Goal: Task Accomplishment & Management: Manage account settings

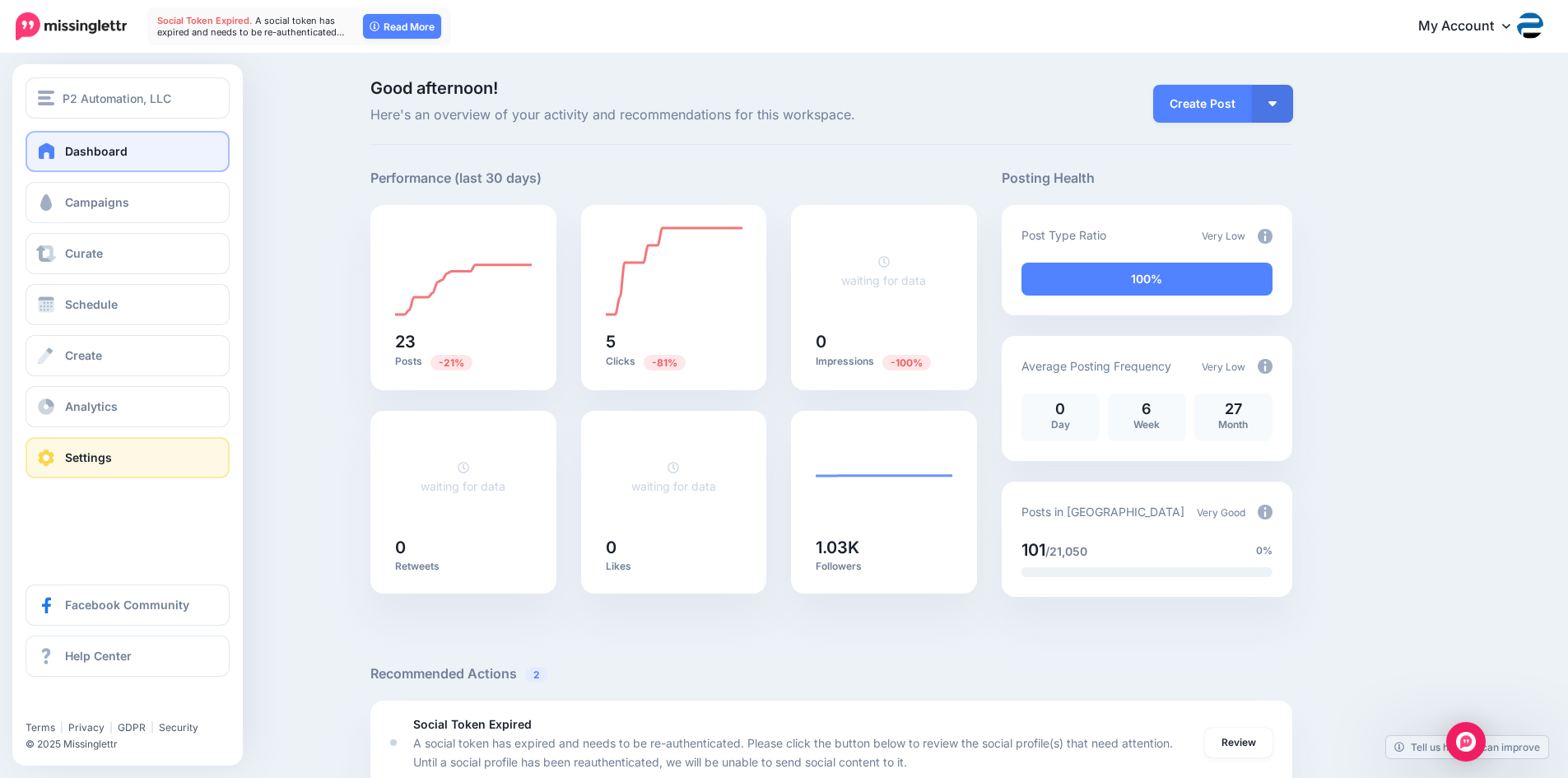
click at [151, 441] on link "Settings" at bounding box center [128, 457] width 204 height 41
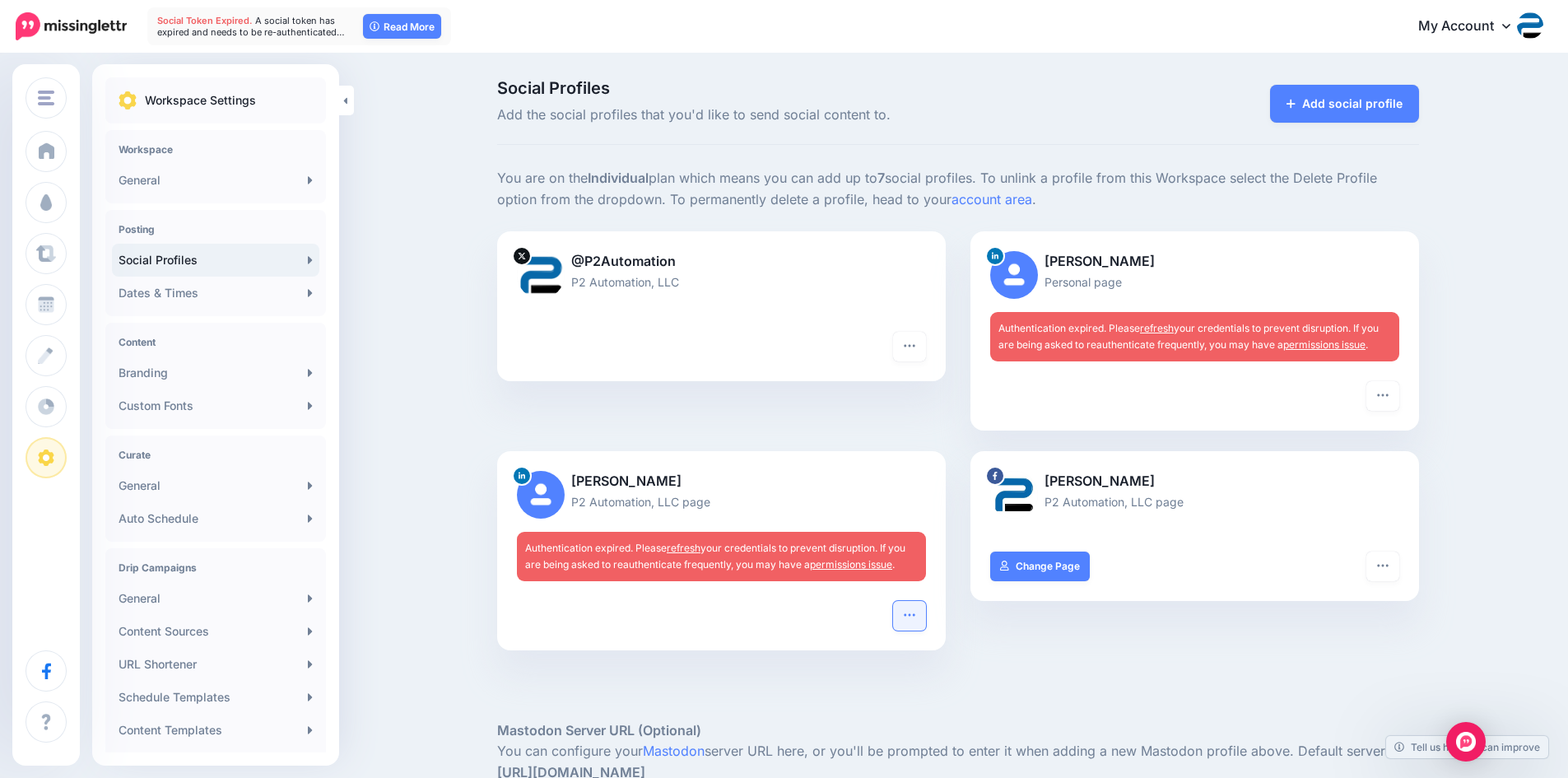
click at [912, 615] on icon "button" at bounding box center [908, 615] width 11 height 2
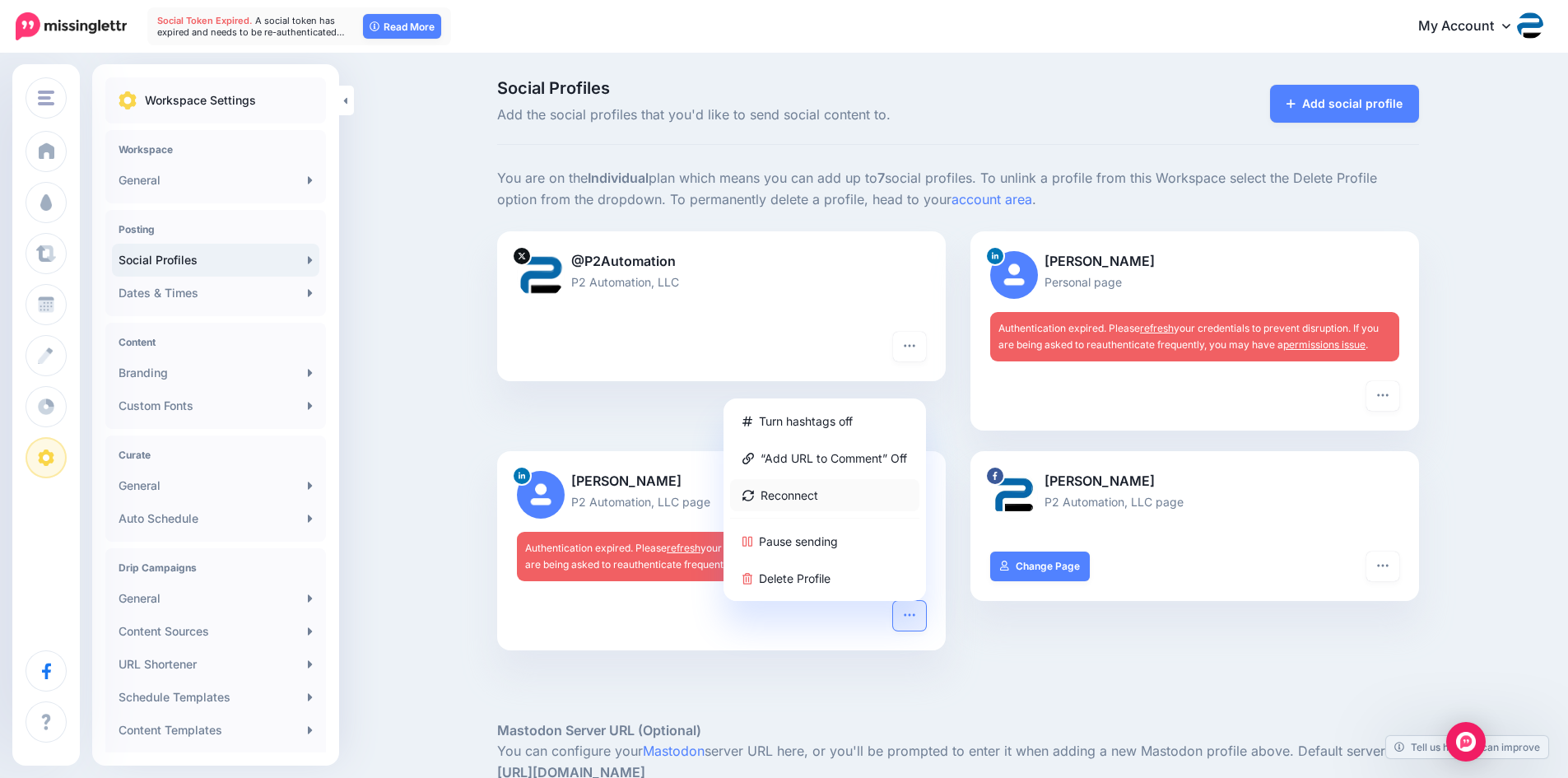
click at [856, 495] on link "Reconnect" at bounding box center [824, 495] width 189 height 32
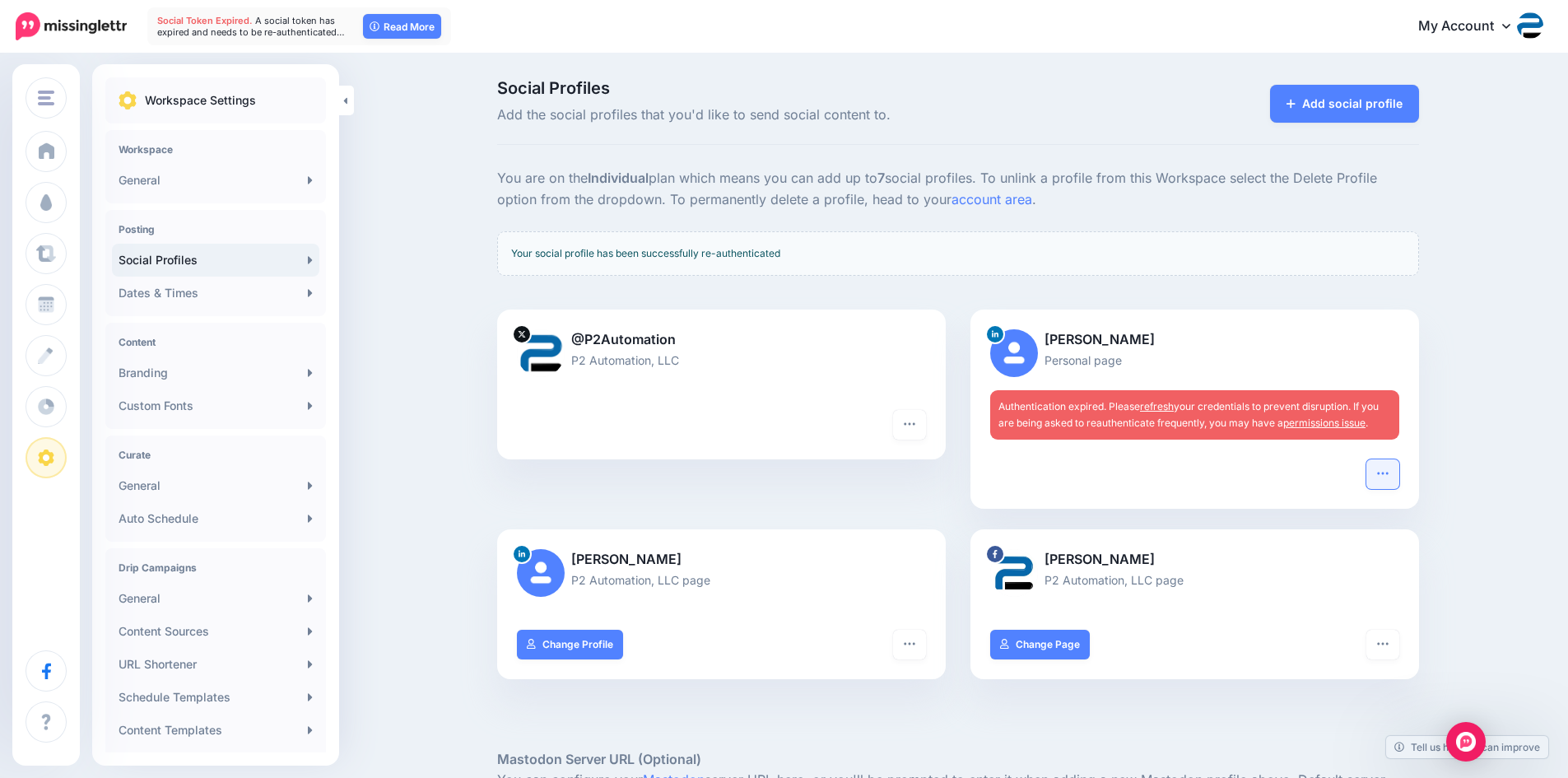
click at [1389, 472] on icon "button" at bounding box center [1382, 473] width 13 height 13
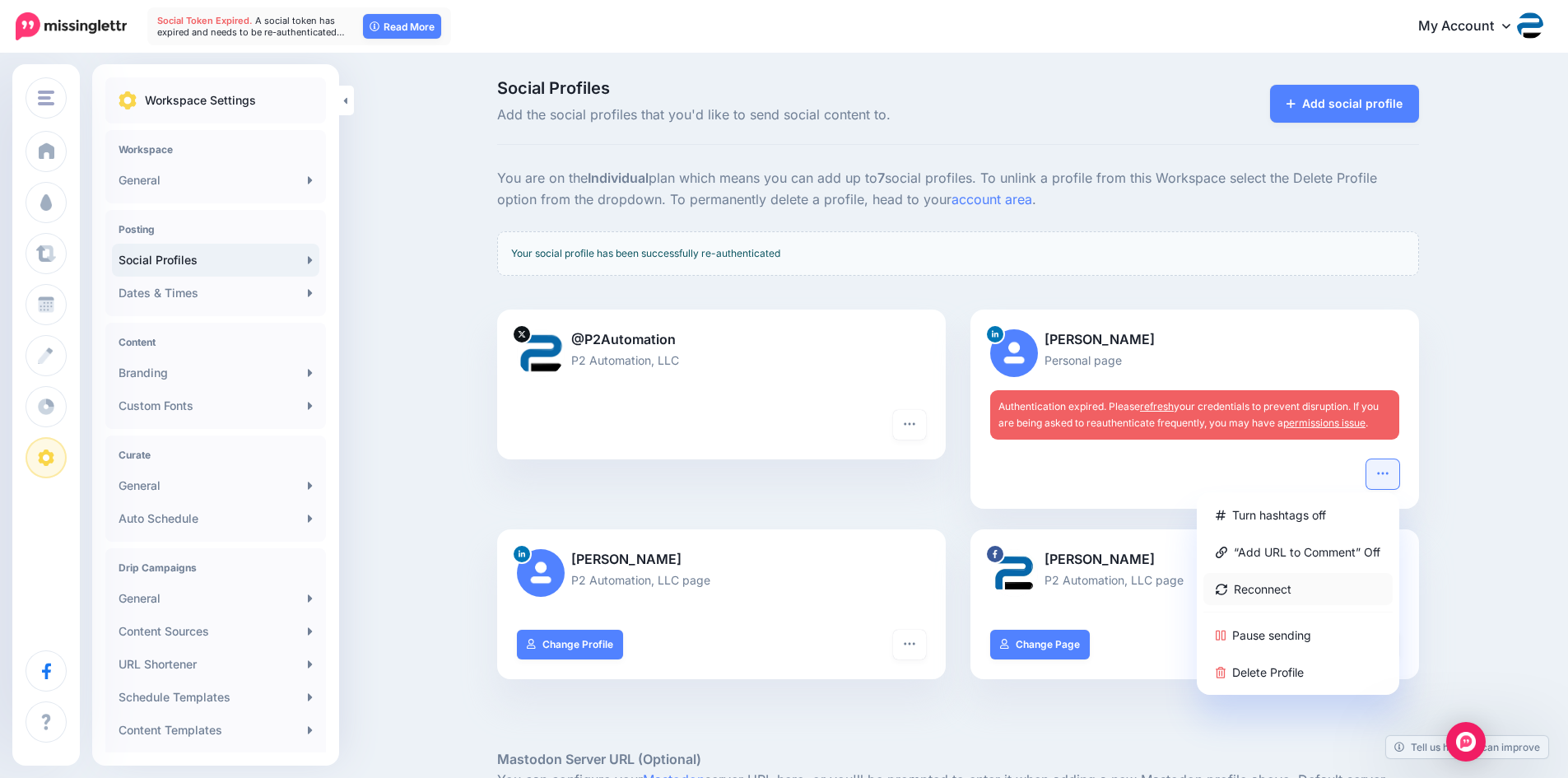
click at [1312, 591] on link "Reconnect" at bounding box center [1297, 589] width 189 height 32
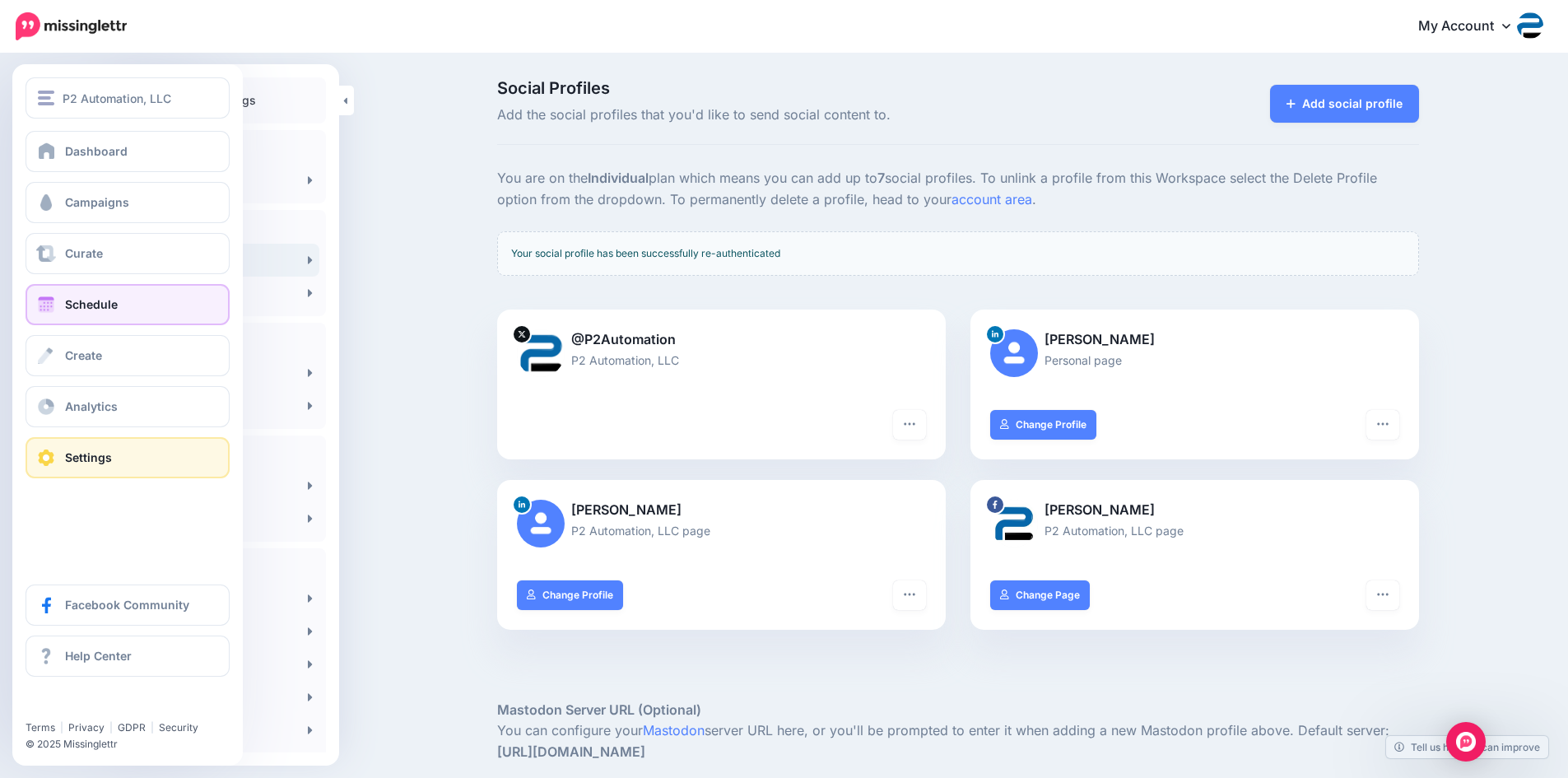
click at [50, 298] on span at bounding box center [45, 304] width 21 height 16
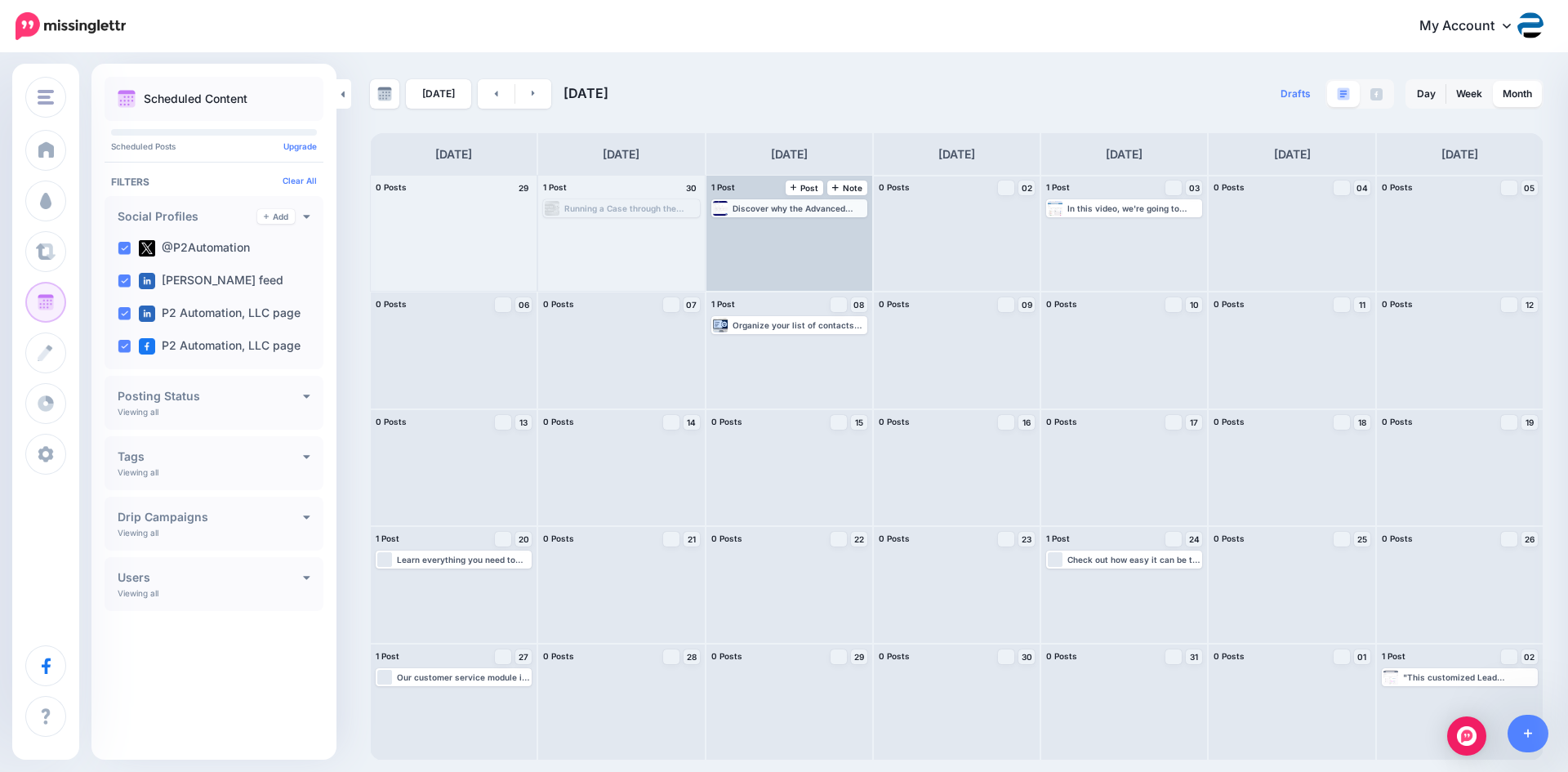
click at [826, 206] on div "Discover why the Advanced Filters feature in Dynamics 365 can play a huge role …" at bounding box center [799, 208] width 133 height 10
click at [832, 229] on img at bounding box center [830, 228] width 8 height 8
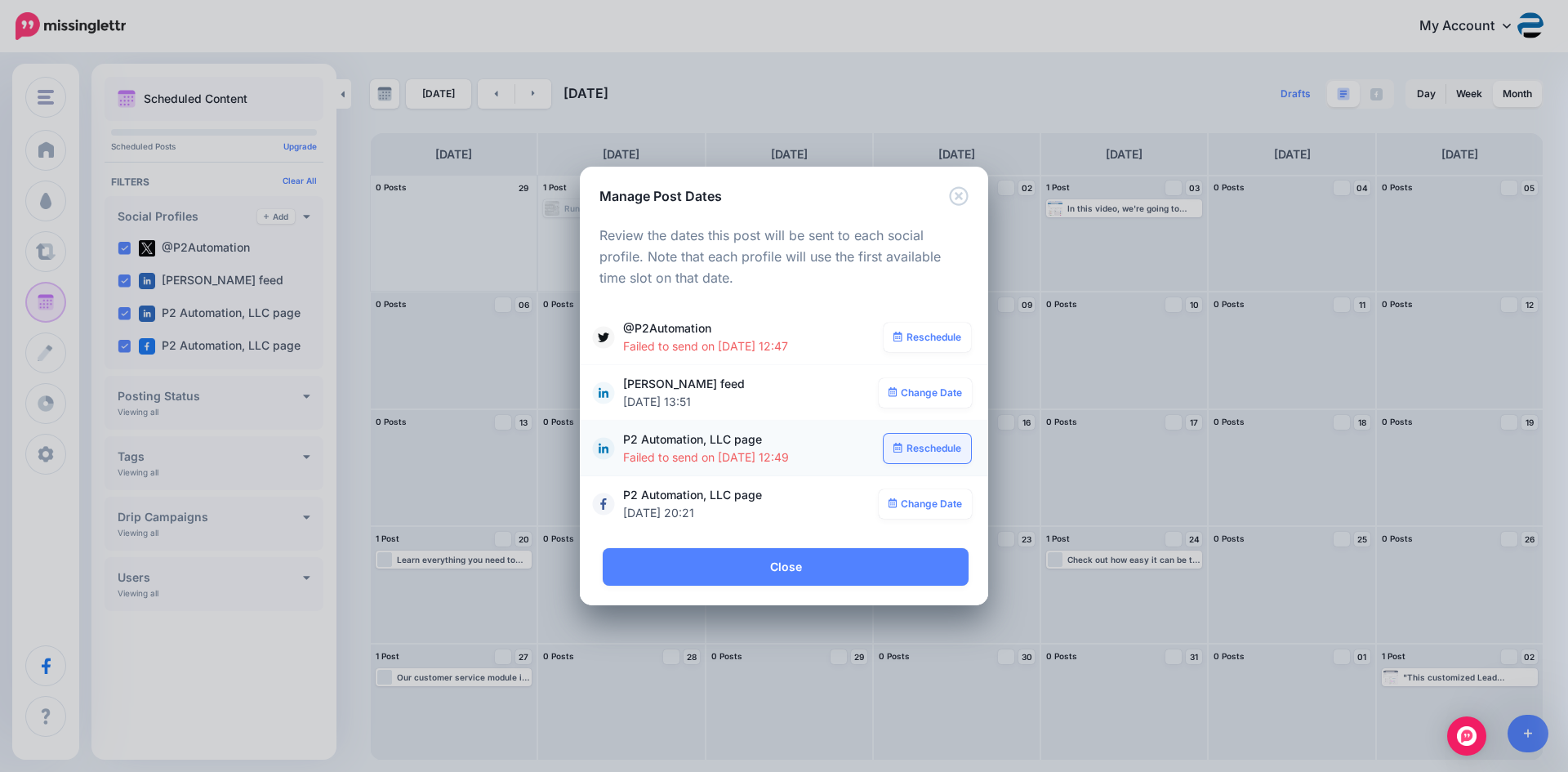
click at [936, 447] on link "Reschedule" at bounding box center [927, 449] width 87 height 30
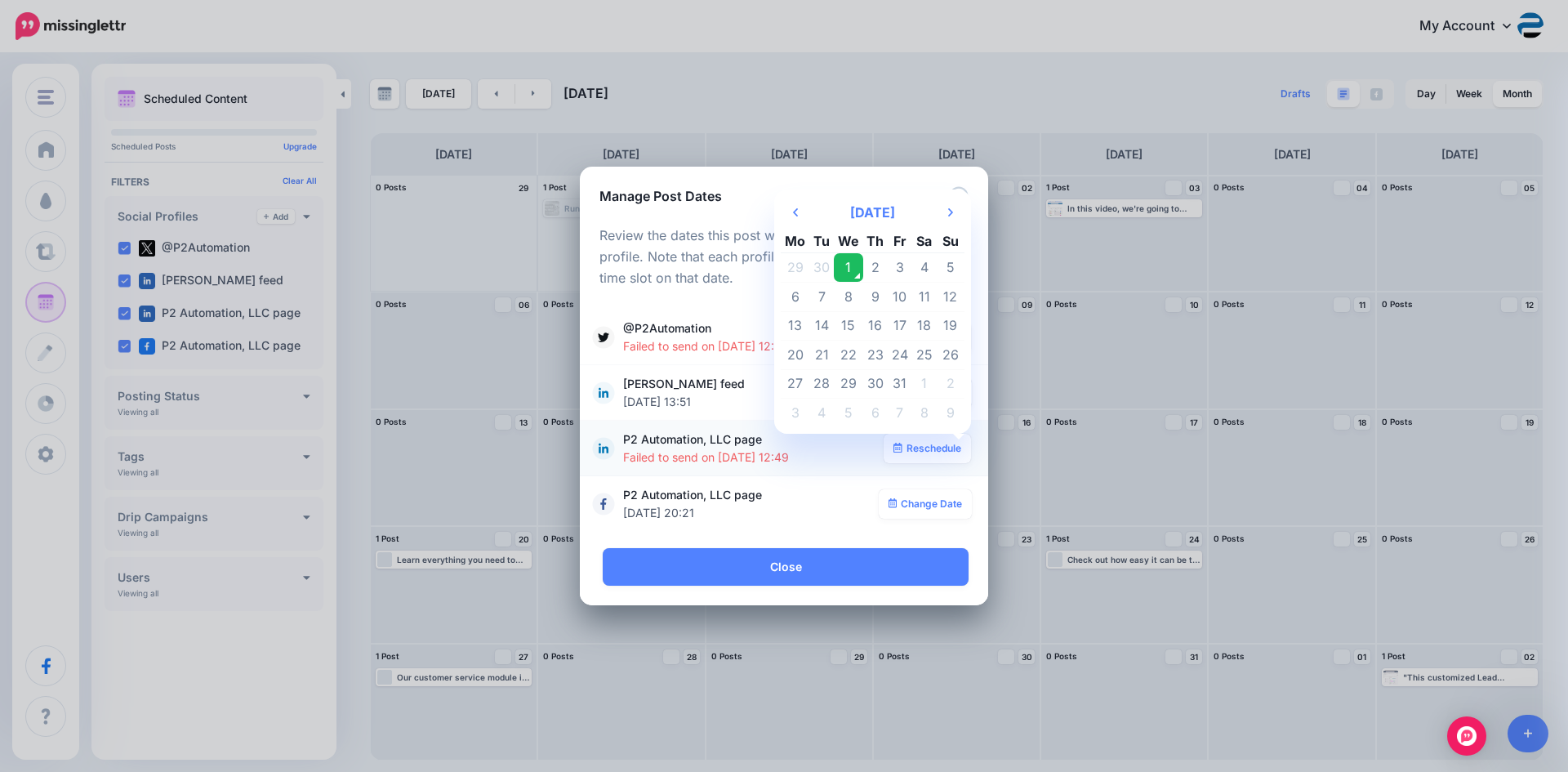
click at [849, 266] on td "1" at bounding box center [849, 268] width 30 height 30
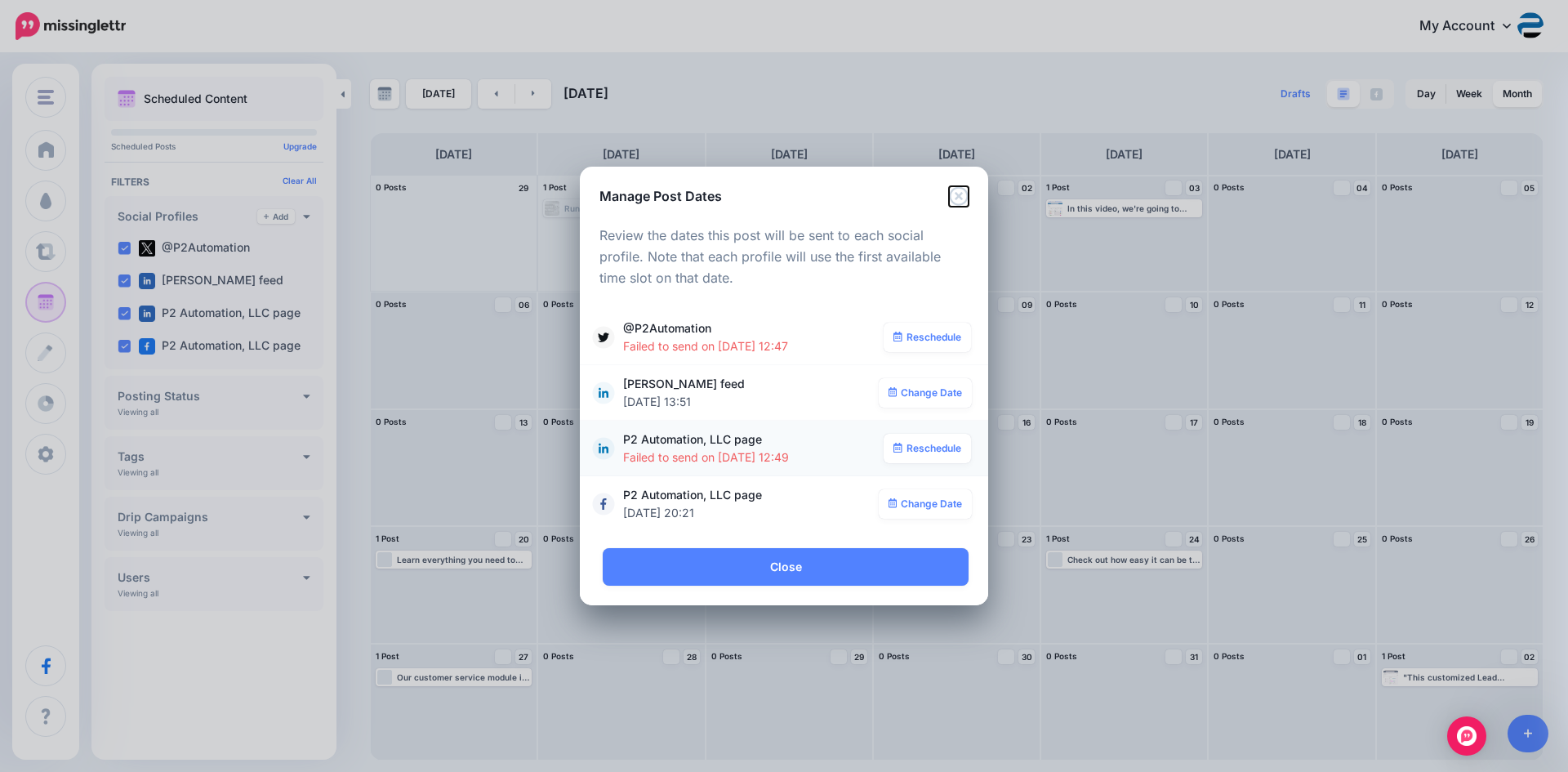
click at [960, 202] on icon "Close" at bounding box center [959, 196] width 20 height 20
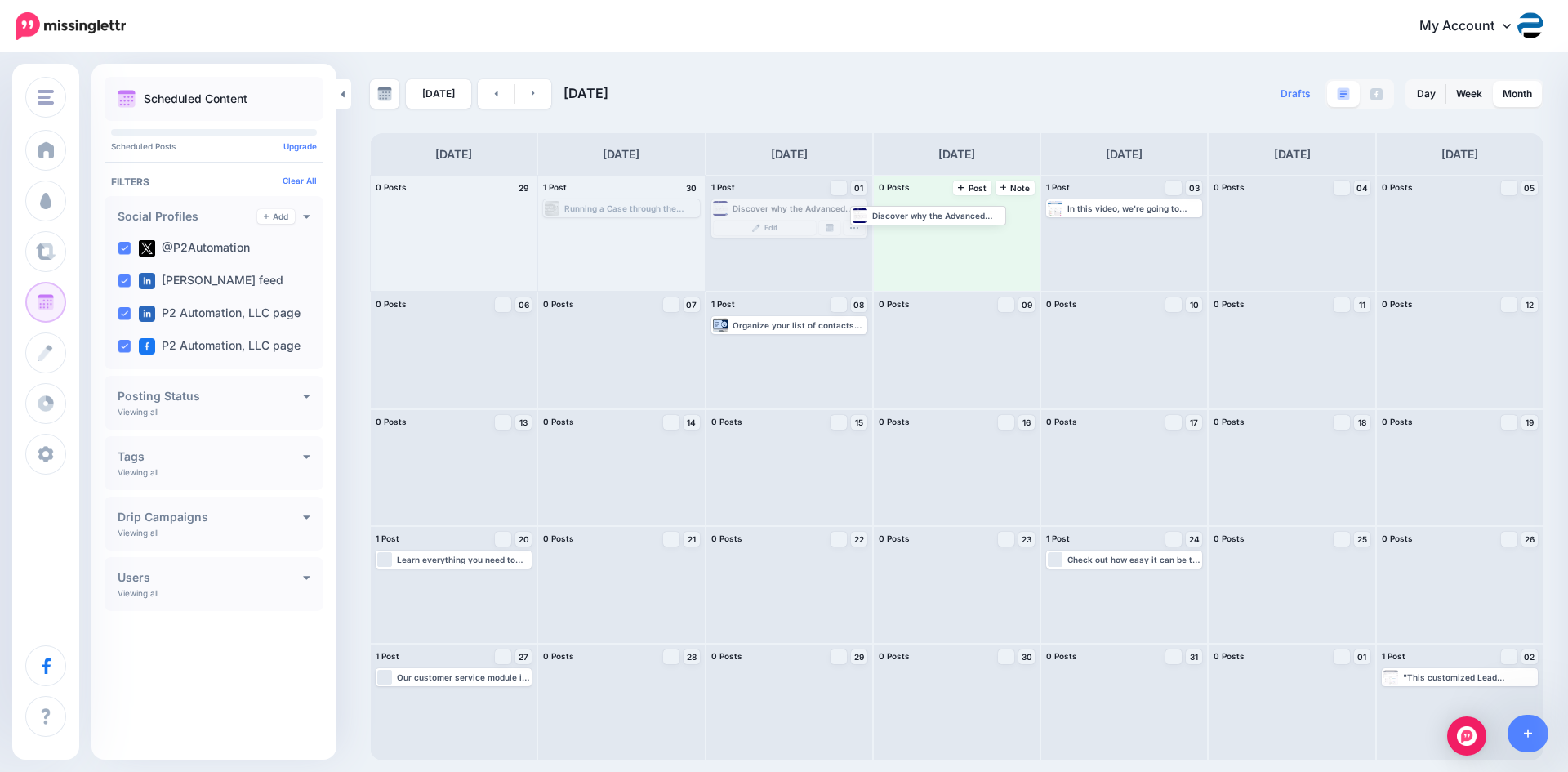
drag, startPoint x: 778, startPoint y: 207, endPoint x: 922, endPoint y: 214, distance: 144.2
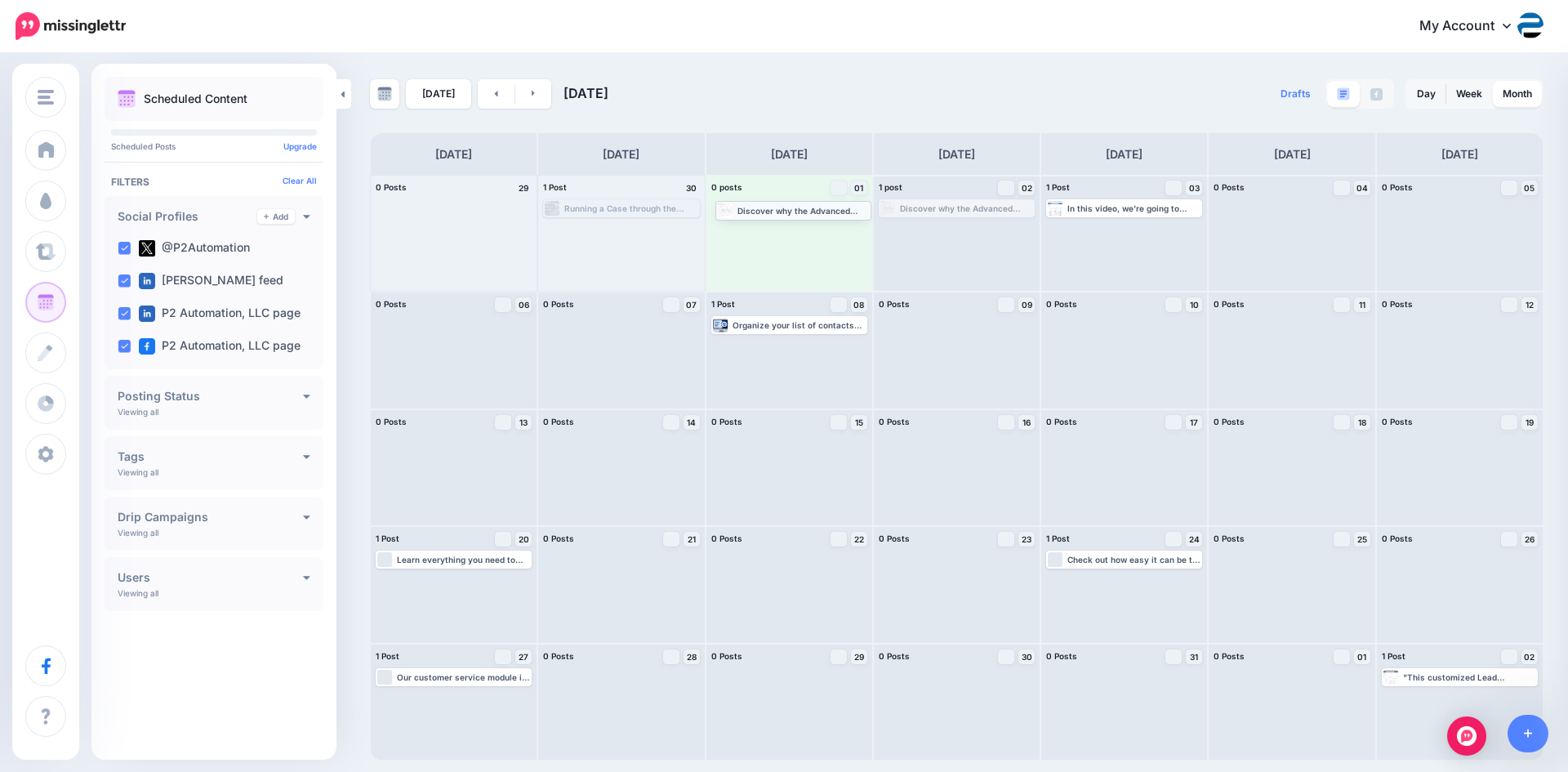
drag, startPoint x: 959, startPoint y: 209, endPoint x: 795, endPoint y: 210, distance: 164.0
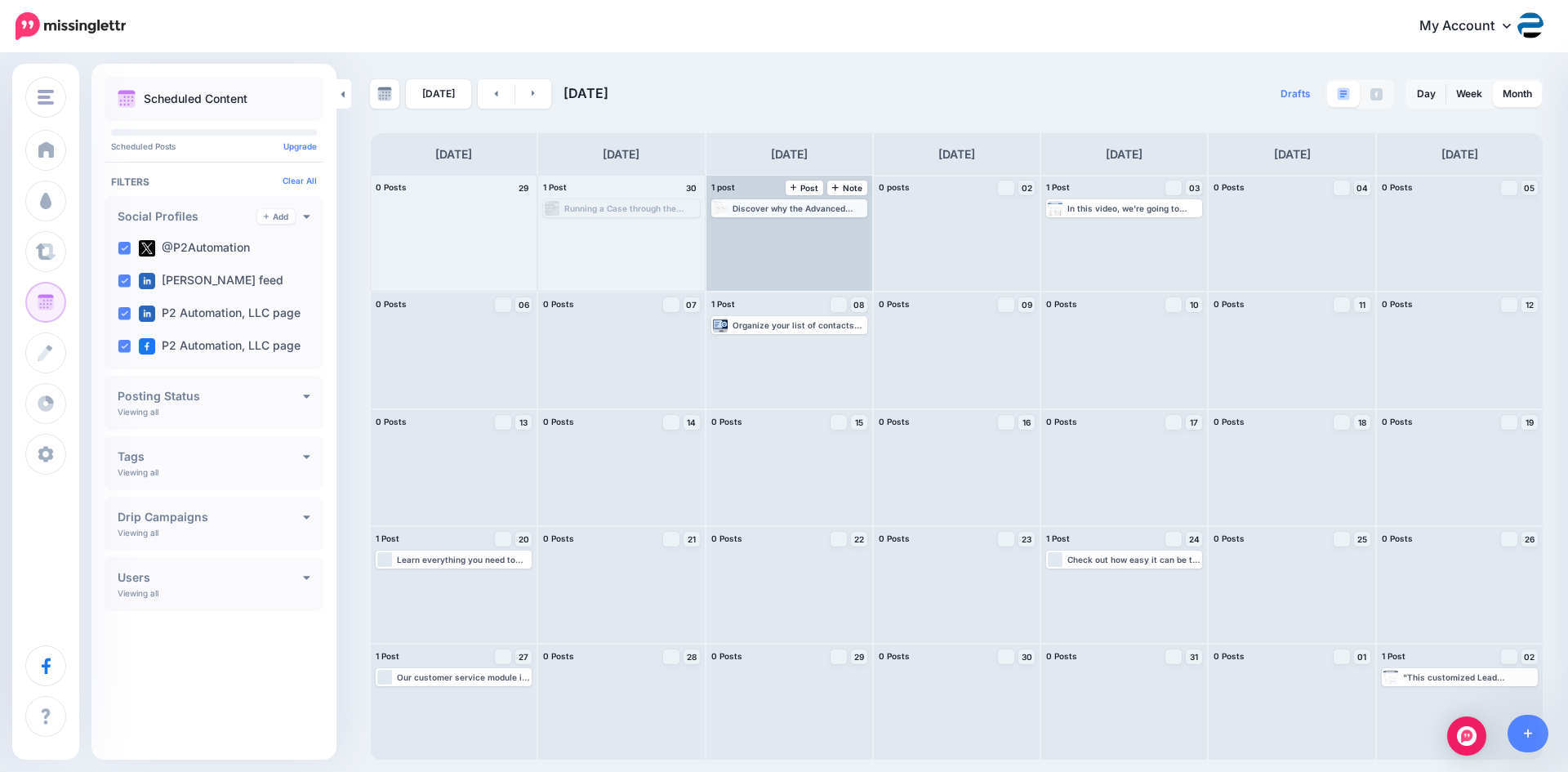
click at [805, 207] on div "Discover why the Advanced Filters feature in Dynamics 365 can play a huge role …" at bounding box center [799, 208] width 133 height 10
click at [829, 227] on img at bounding box center [830, 228] width 8 height 8
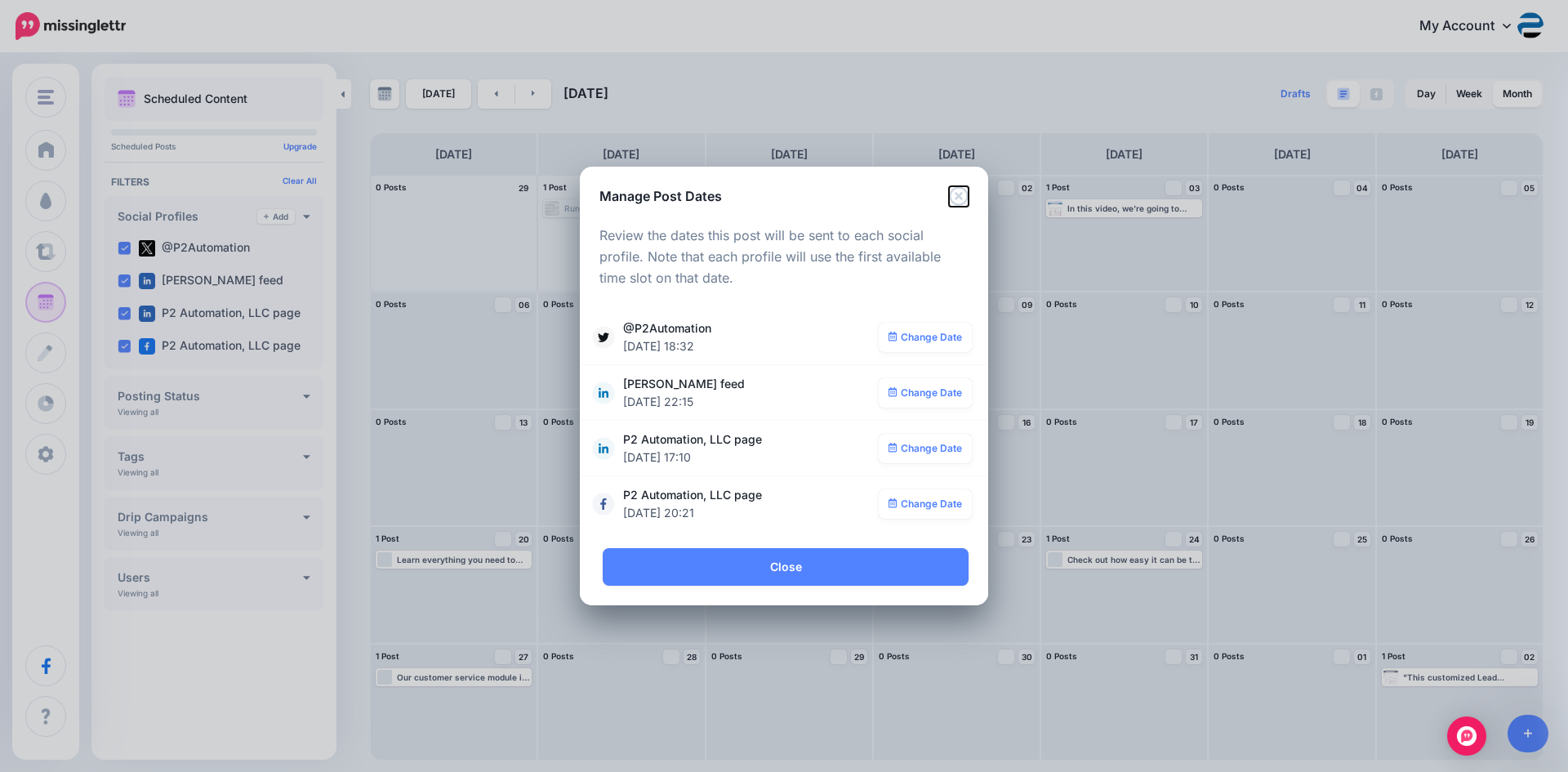
click at [961, 193] on icon "Close" at bounding box center [958, 195] width 19 height 19
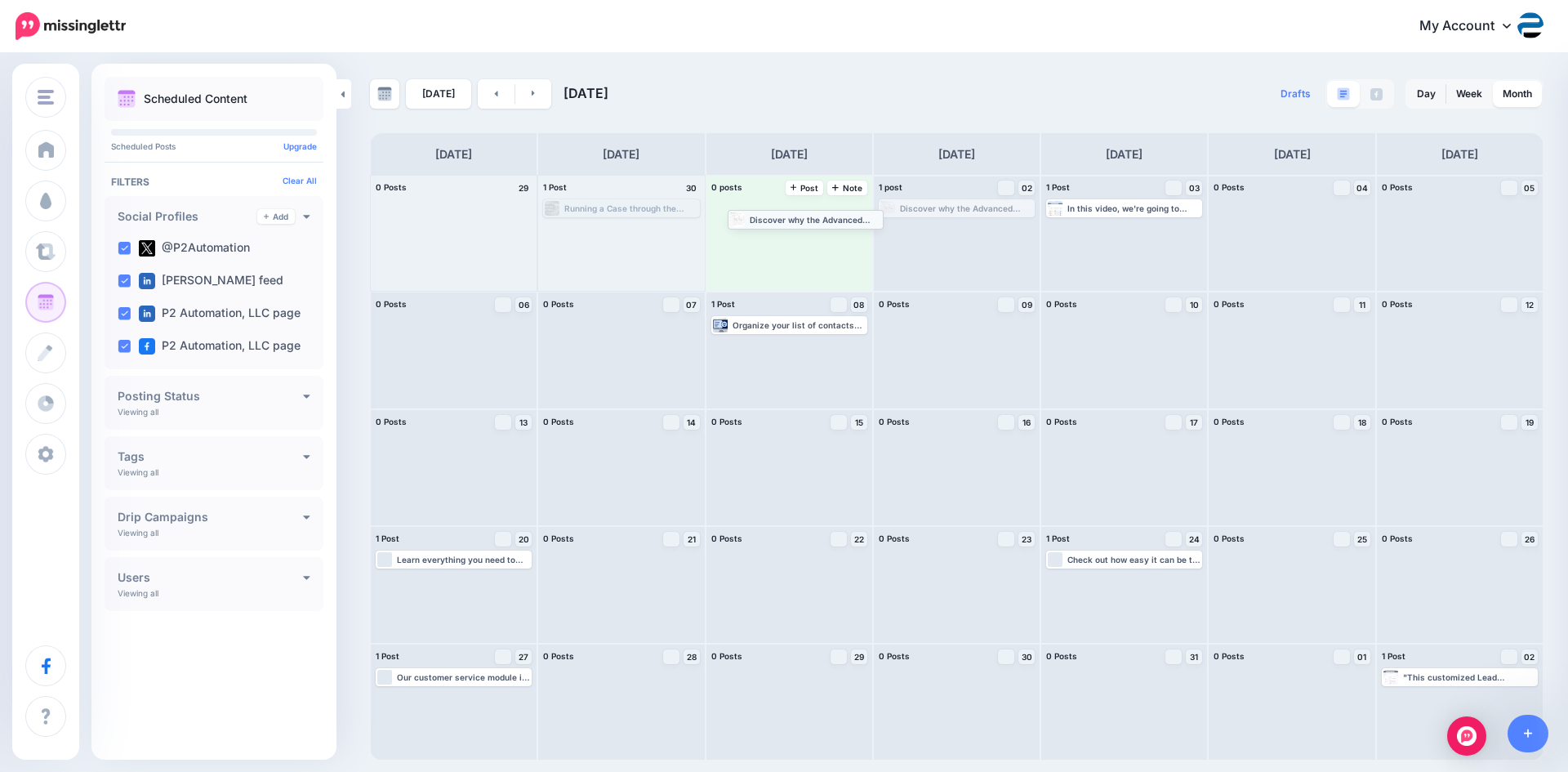
drag, startPoint x: 952, startPoint y: 199, endPoint x: 788, endPoint y: 209, distance: 164.3
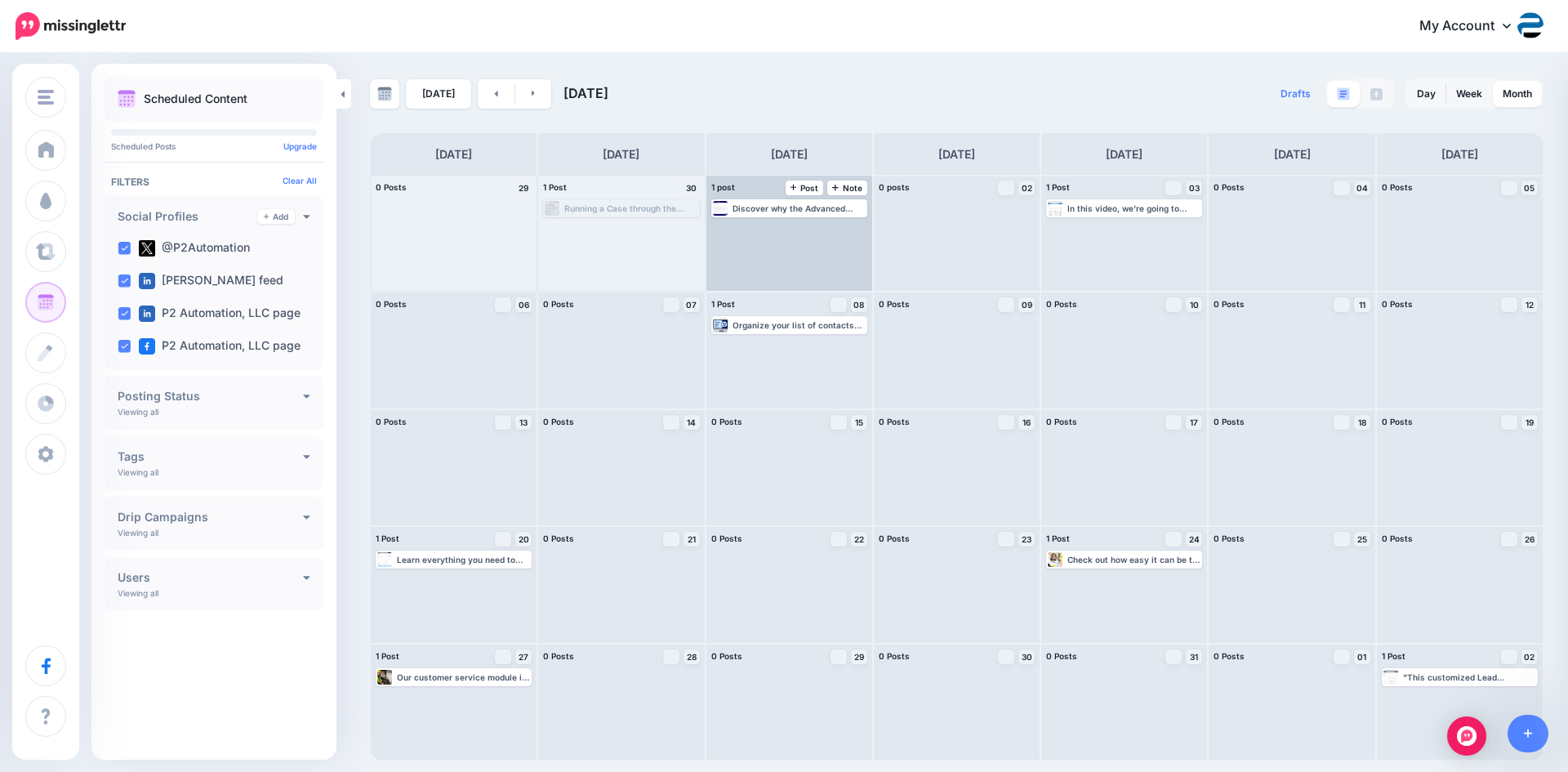
click at [819, 207] on div "Discover why the Advanced Filters feature in Dynamics 365 can play a huge role …" at bounding box center [799, 208] width 133 height 10
click at [831, 220] on link "Manage Dates" at bounding box center [829, 227] width 21 height 15
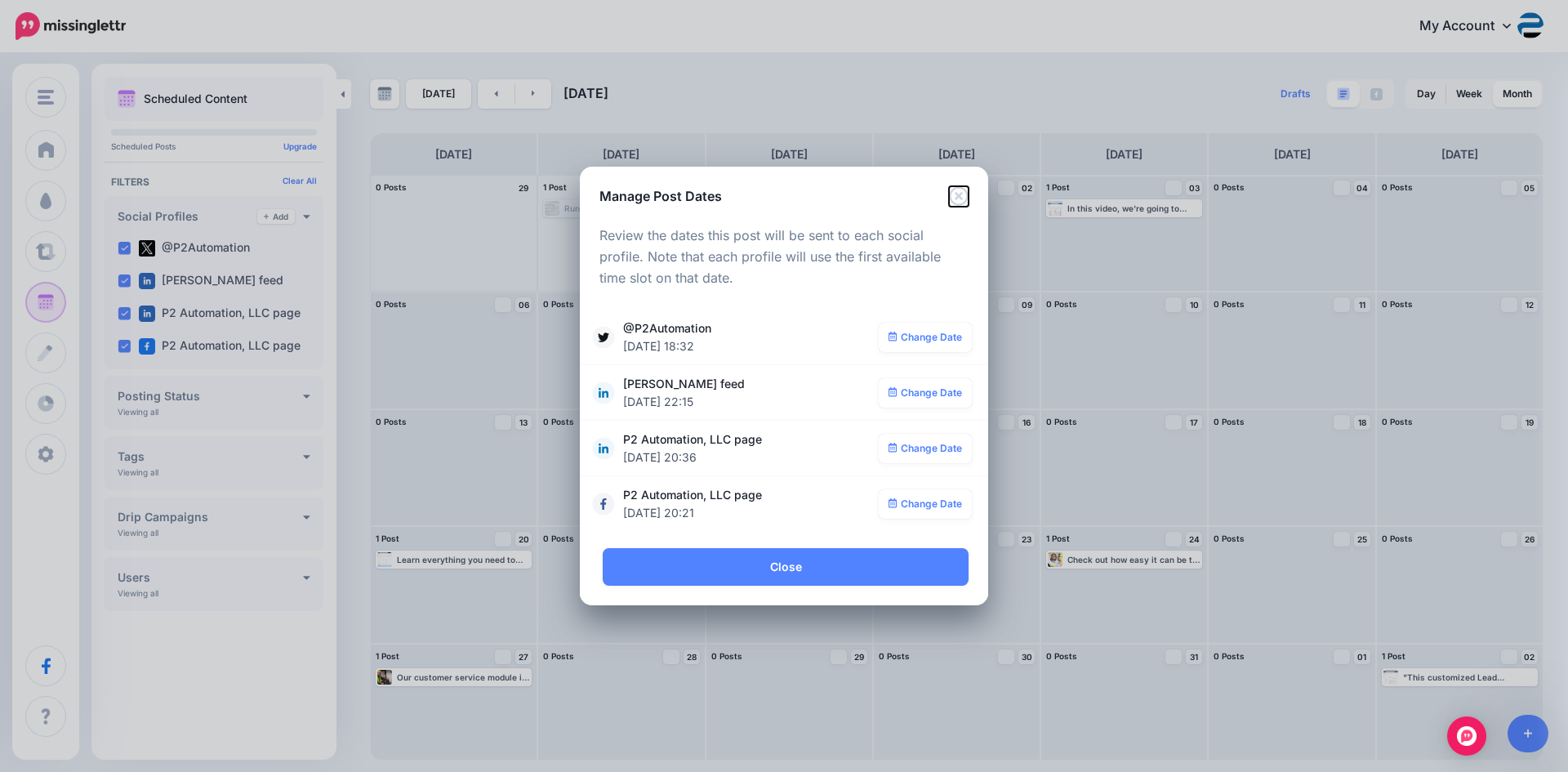
click at [956, 193] on icon "Close" at bounding box center [958, 195] width 19 height 19
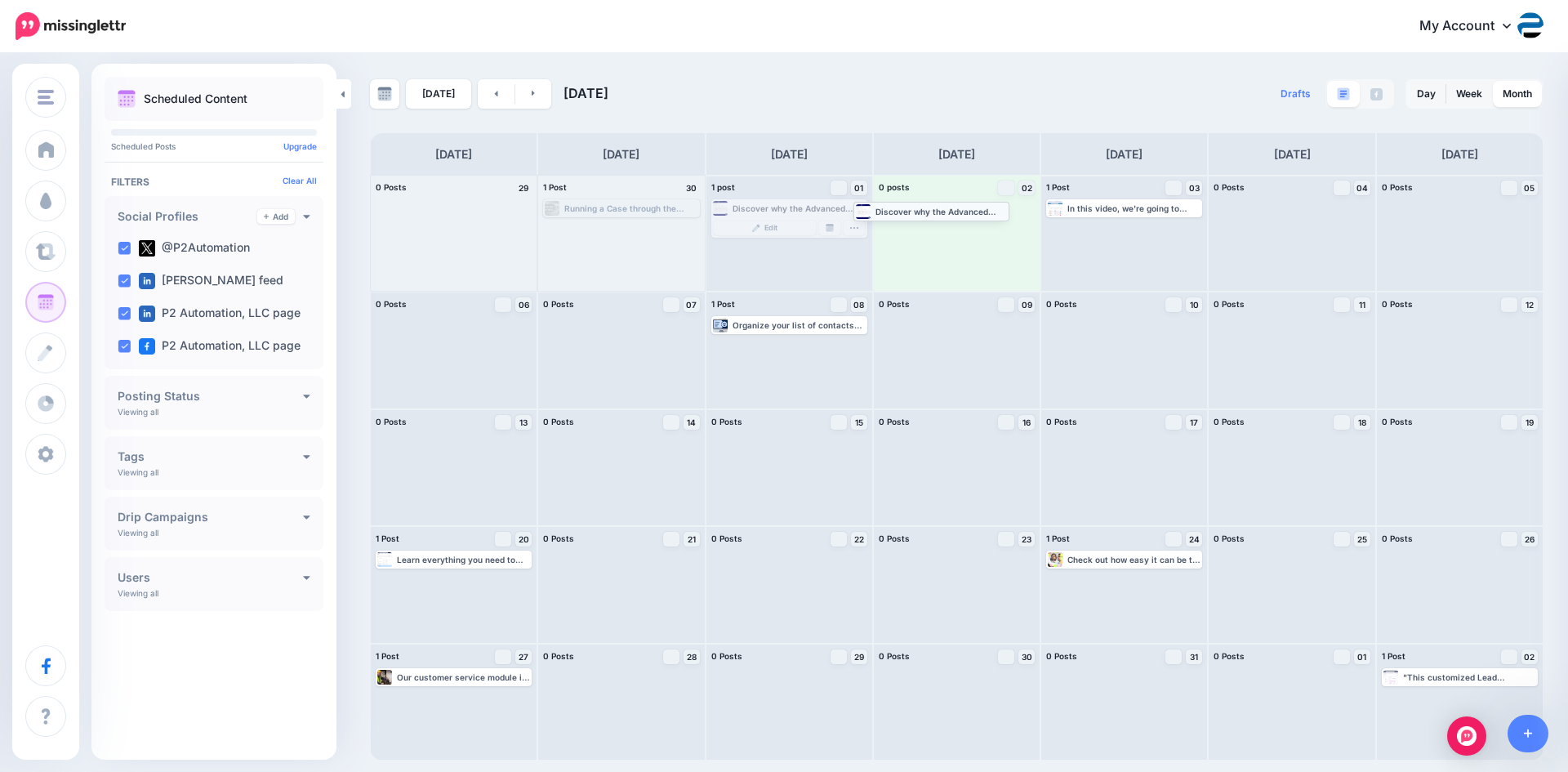
drag, startPoint x: 772, startPoint y: 206, endPoint x: 912, endPoint y: 207, distance: 140.0
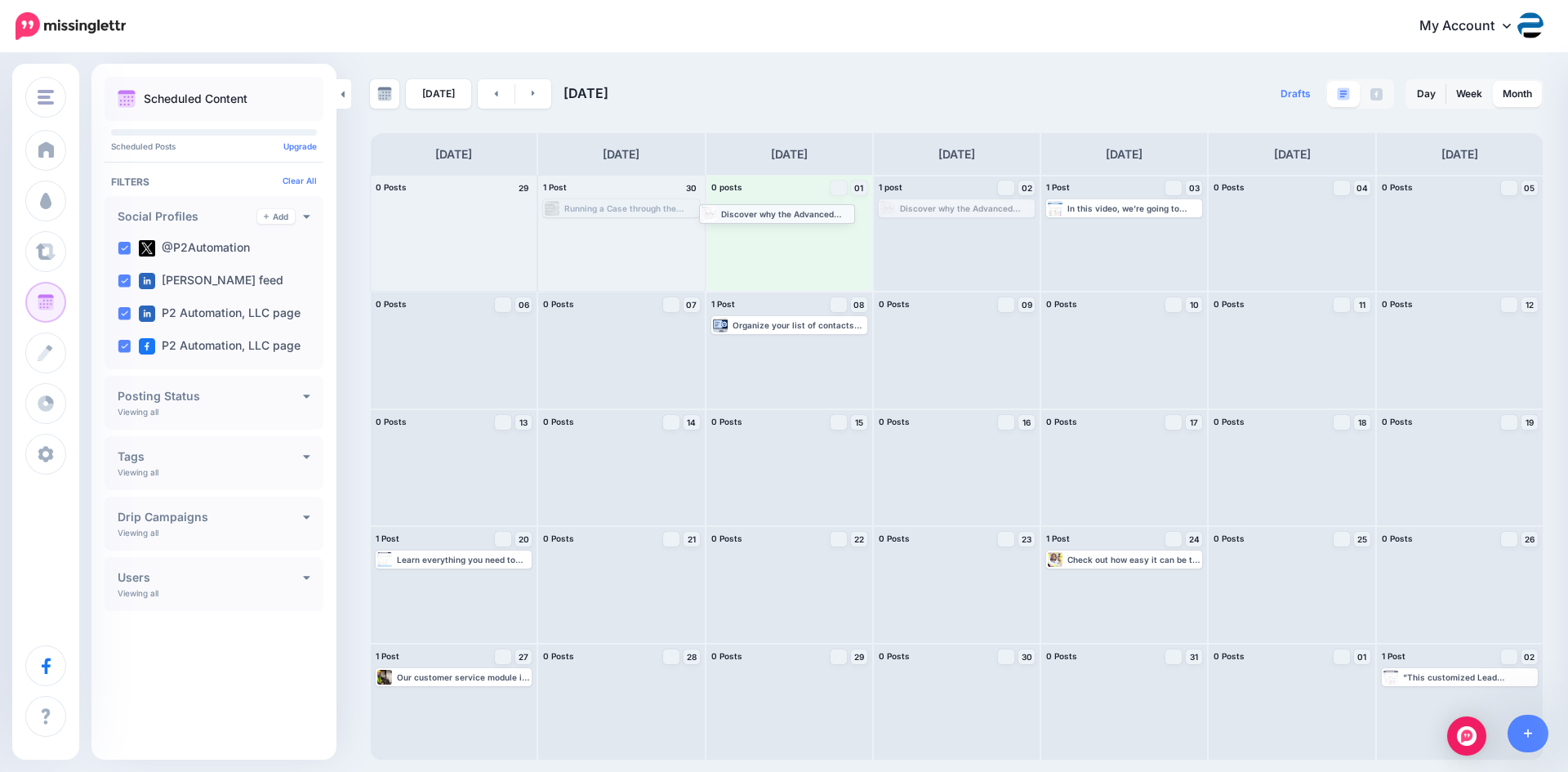
drag, startPoint x: 917, startPoint y: 207, endPoint x: 748, endPoint y: 211, distance: 169.0
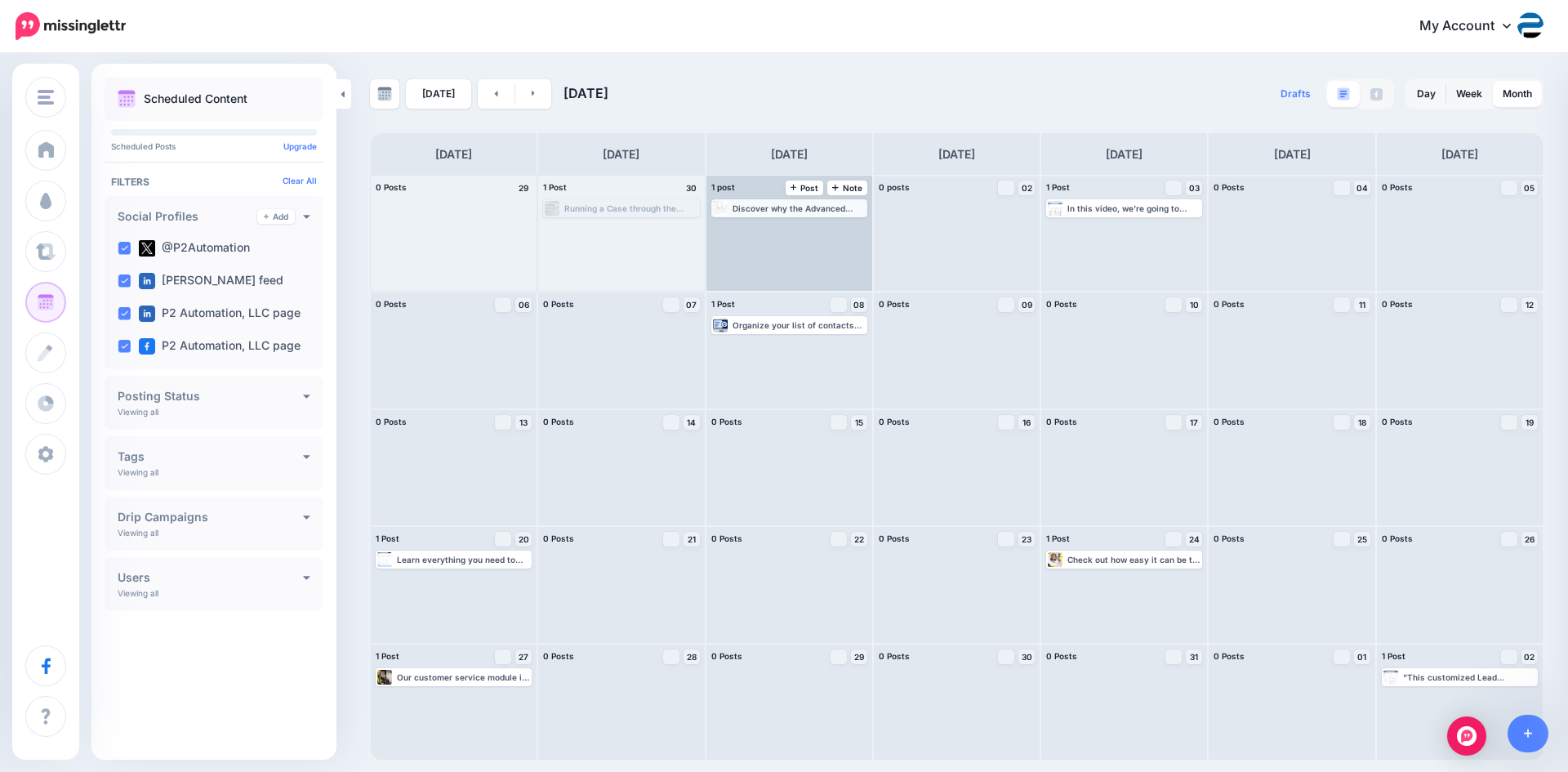
click at [807, 207] on div "Discover why the Advanced Filters feature in Dynamics 365 can play a huge role …" at bounding box center [799, 208] width 133 height 10
click at [826, 224] on img at bounding box center [830, 228] width 8 height 8
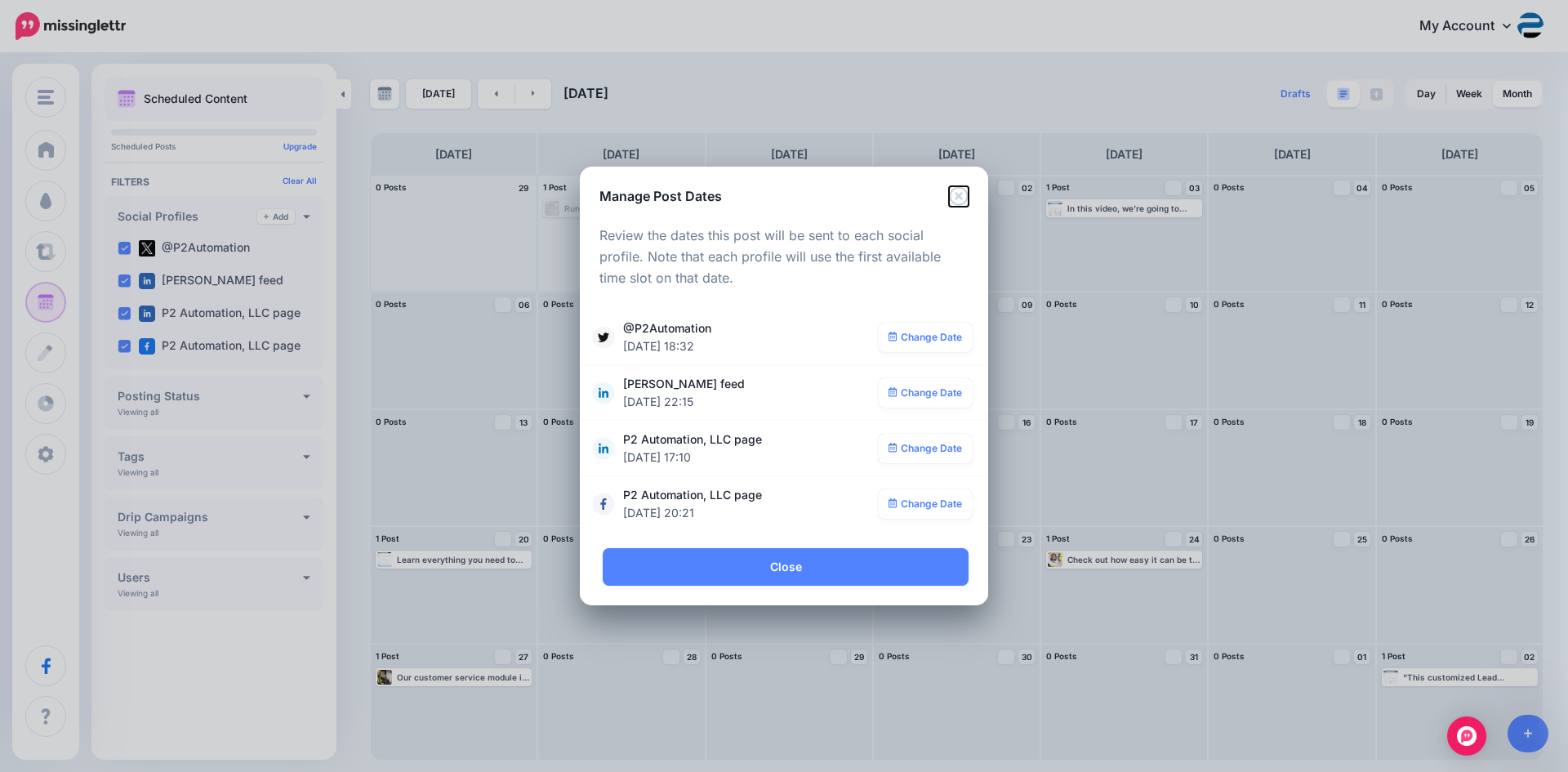
click at [961, 193] on icon "Close" at bounding box center [959, 196] width 20 height 20
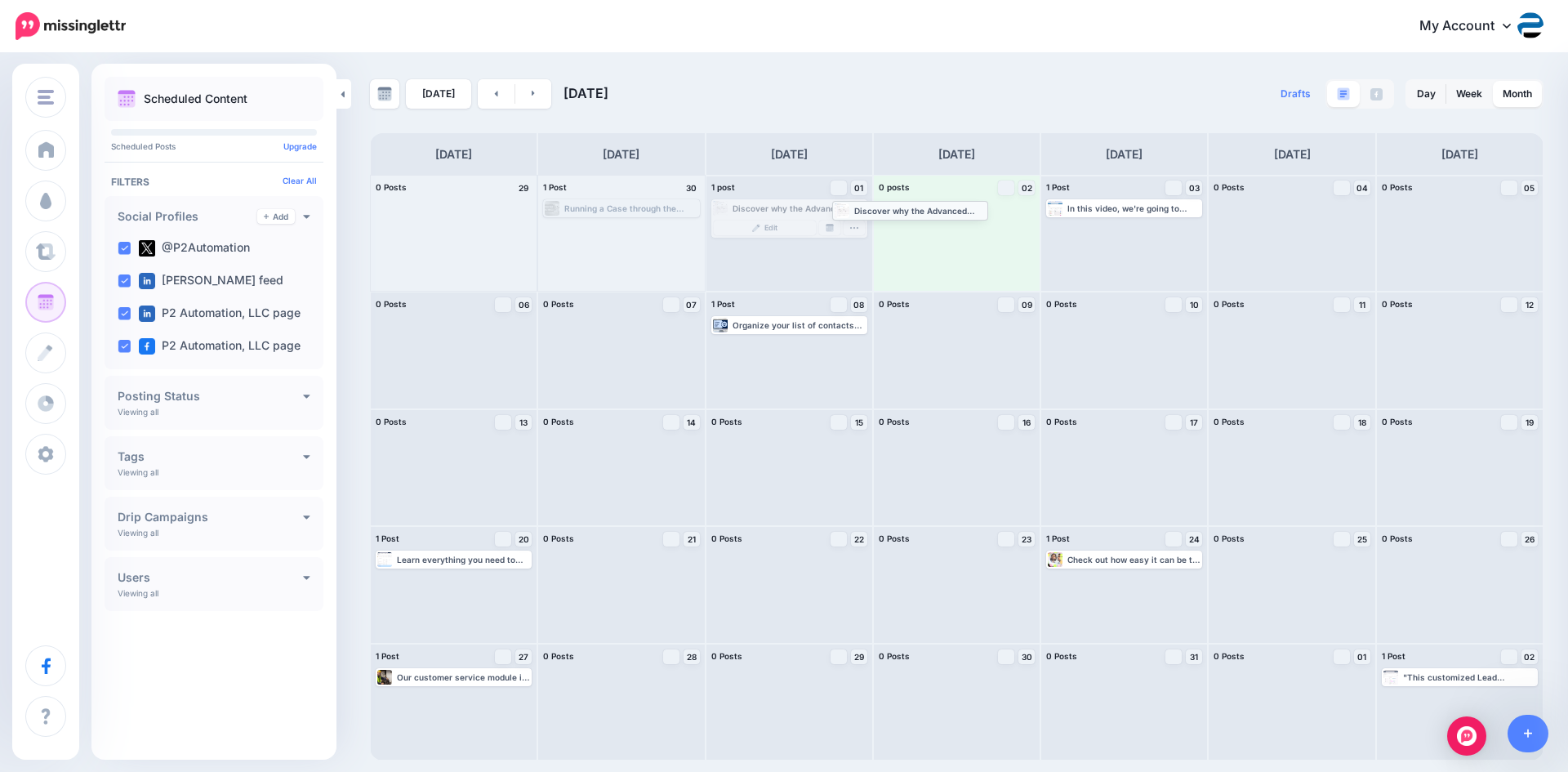
drag, startPoint x: 782, startPoint y: 206, endPoint x: 906, endPoint y: 208, distance: 124.0
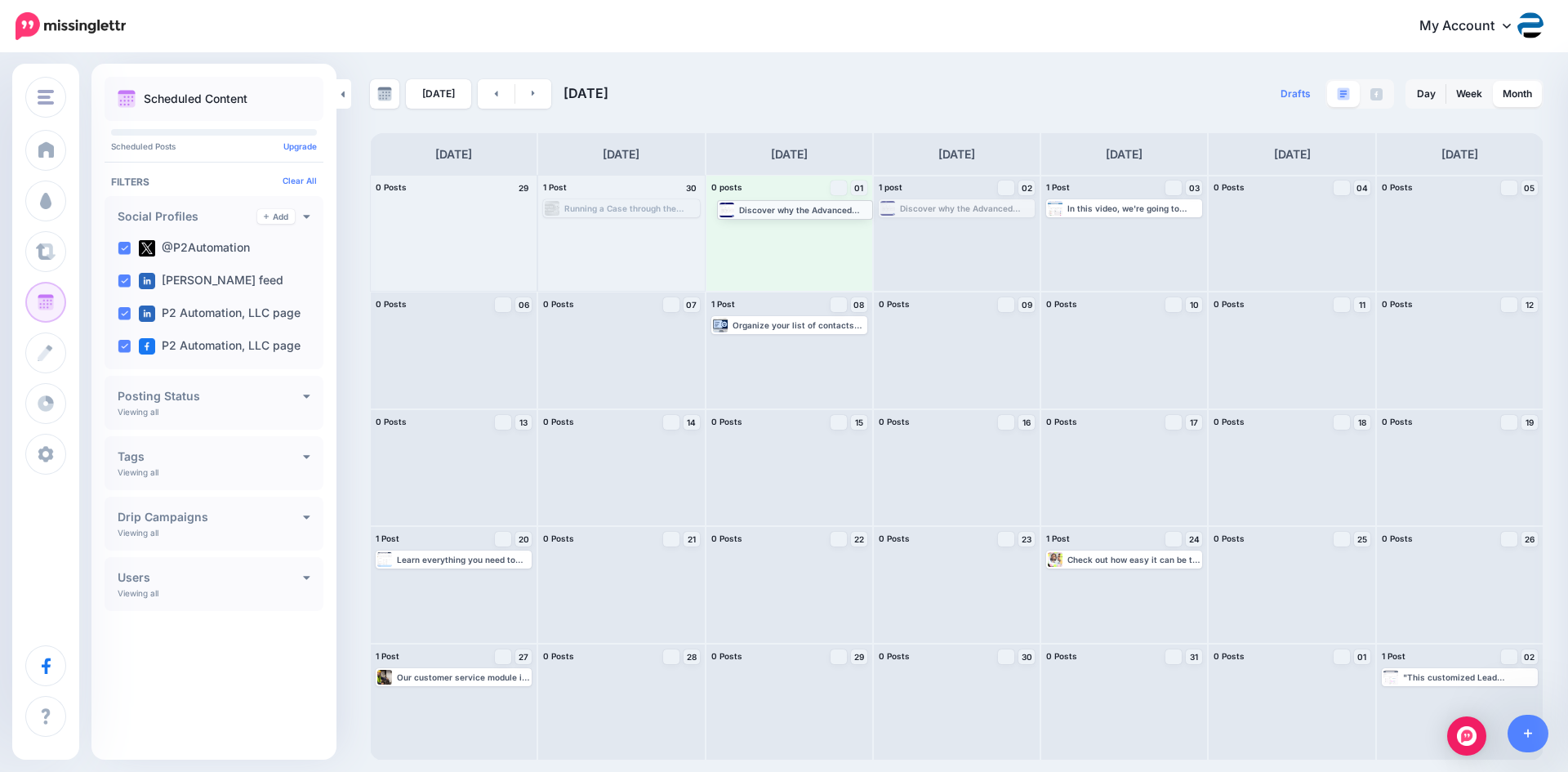
drag, startPoint x: 940, startPoint y: 207, endPoint x: 781, endPoint y: 207, distance: 159.0
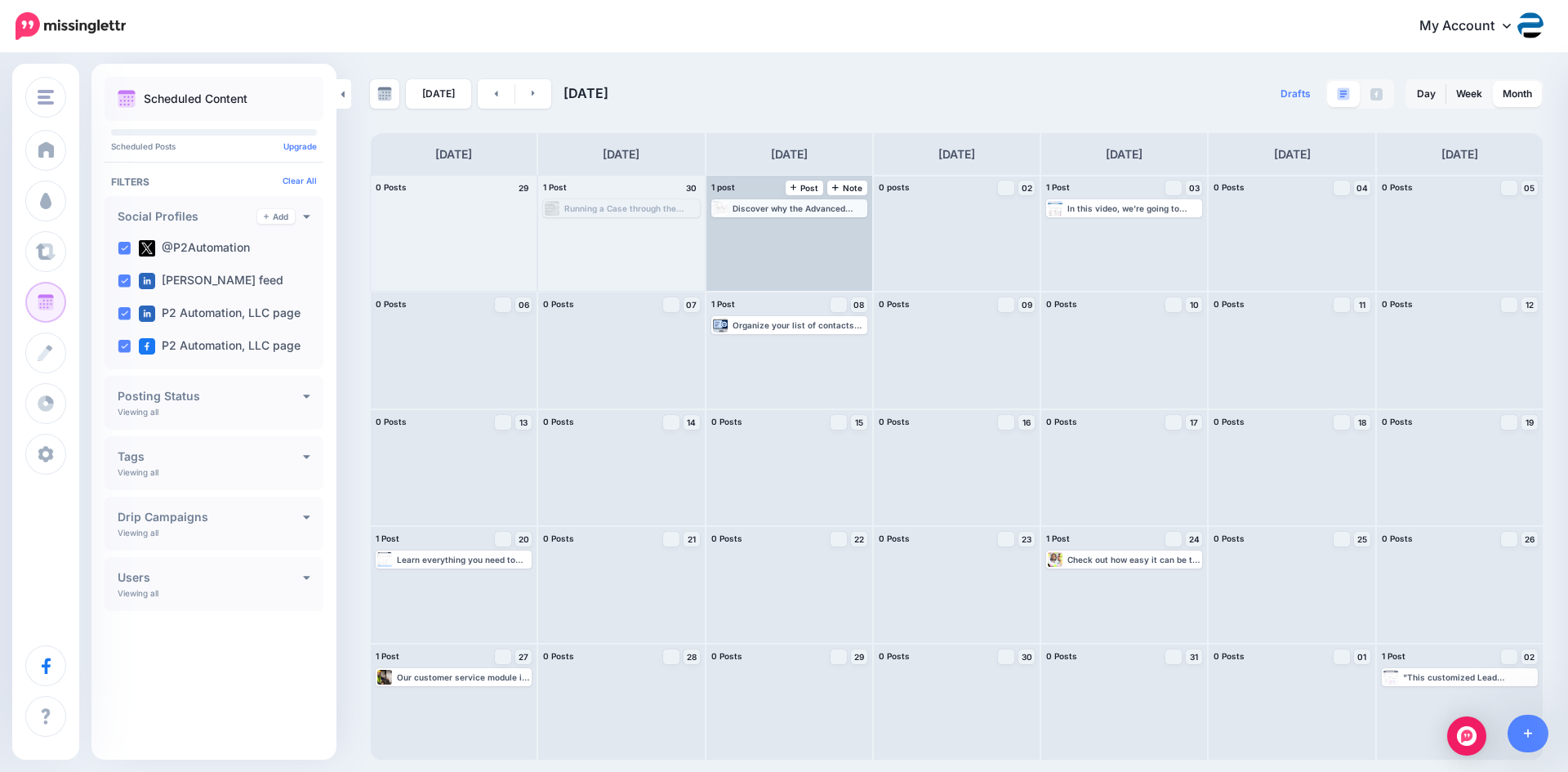
click at [811, 206] on div "Discover why the Advanced Filters feature in Dynamics 365 can play a huge role …" at bounding box center [799, 208] width 133 height 10
click at [827, 224] on img at bounding box center [830, 228] width 8 height 8
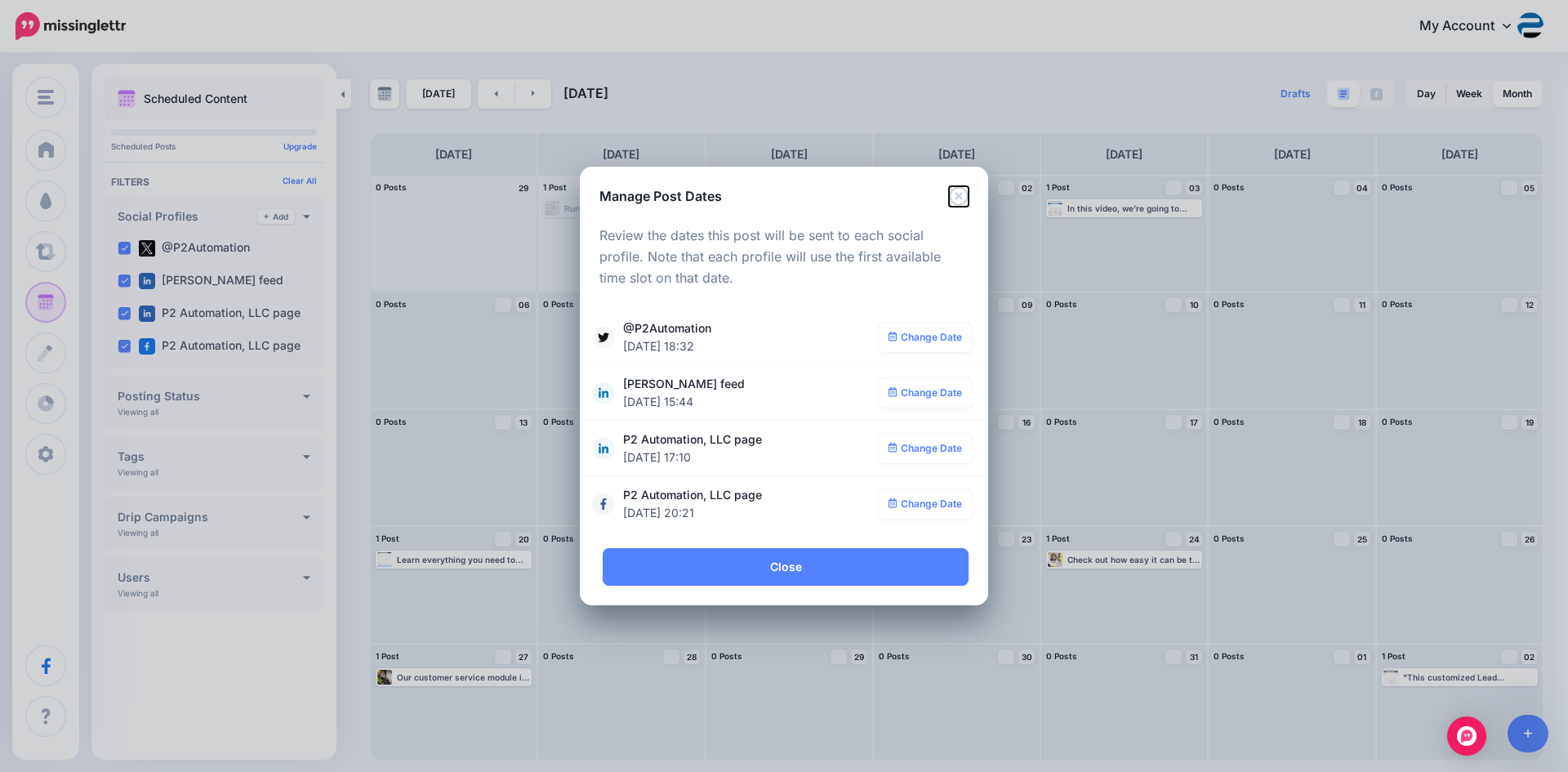
click at [959, 193] on icon "Close" at bounding box center [959, 196] width 20 height 20
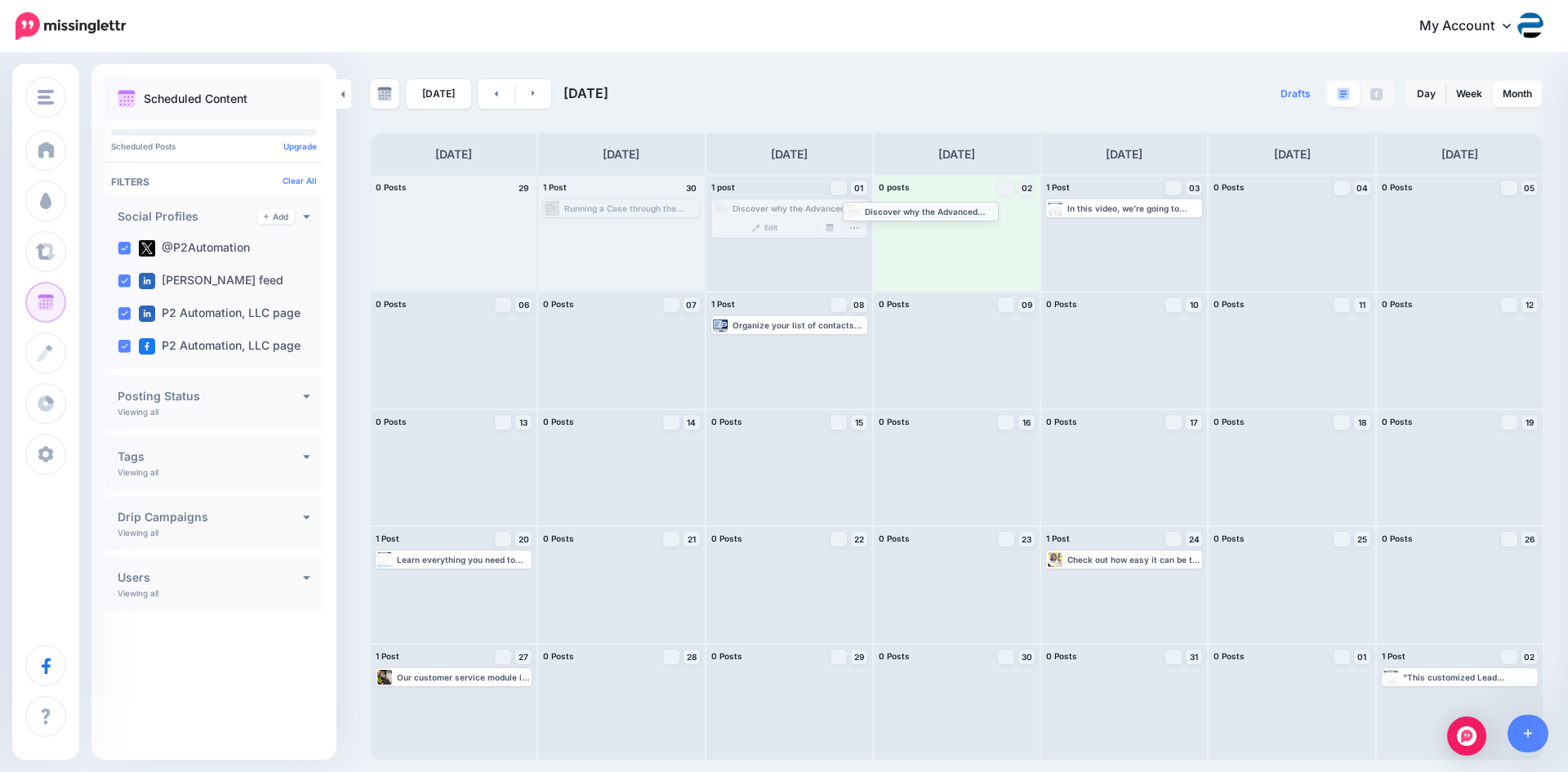
drag, startPoint x: 809, startPoint y: 210, endPoint x: 948, endPoint y: 212, distance: 139.0
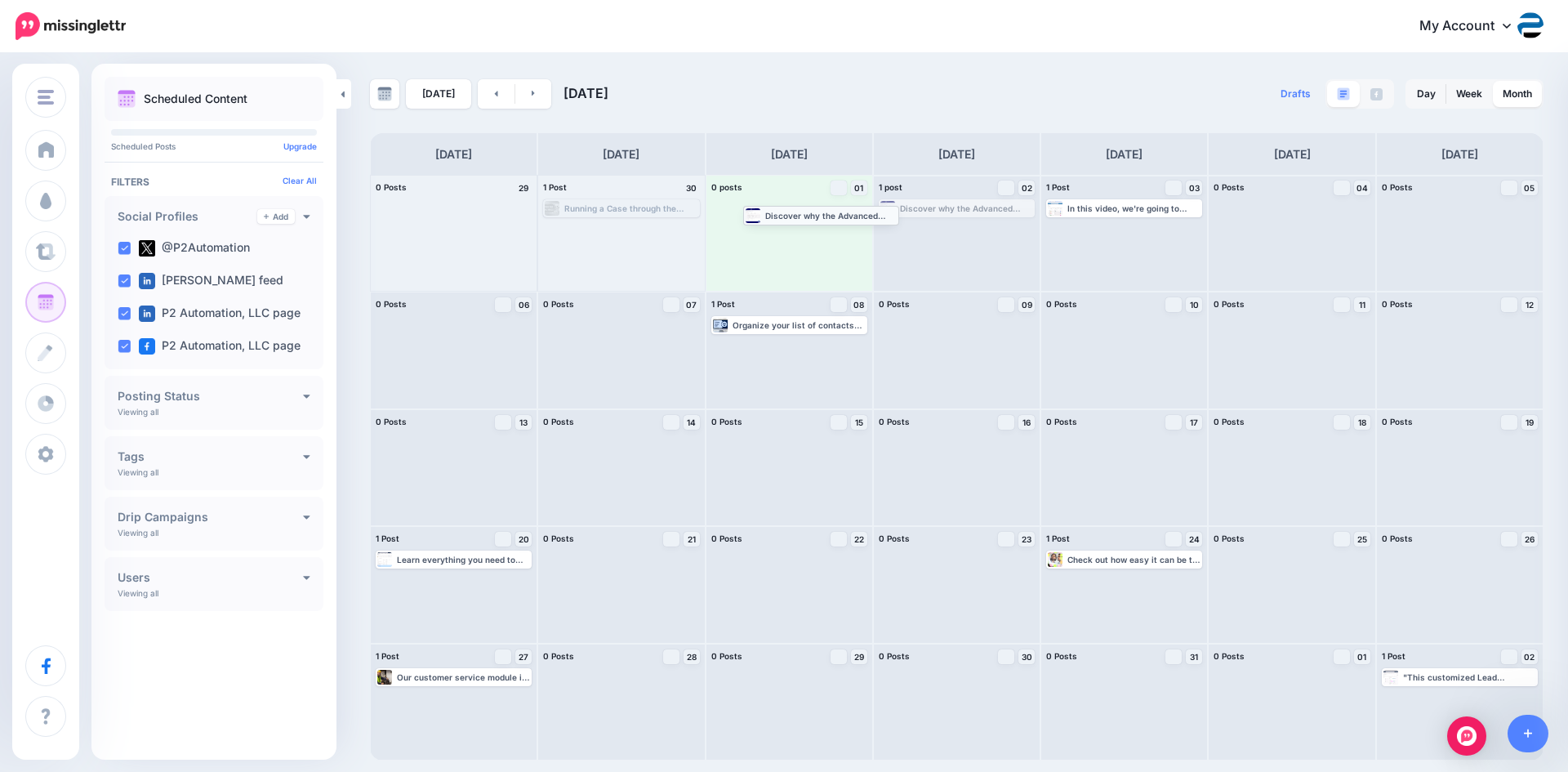
drag, startPoint x: 942, startPoint y: 209, endPoint x: 782, endPoint y: 211, distance: 160.0
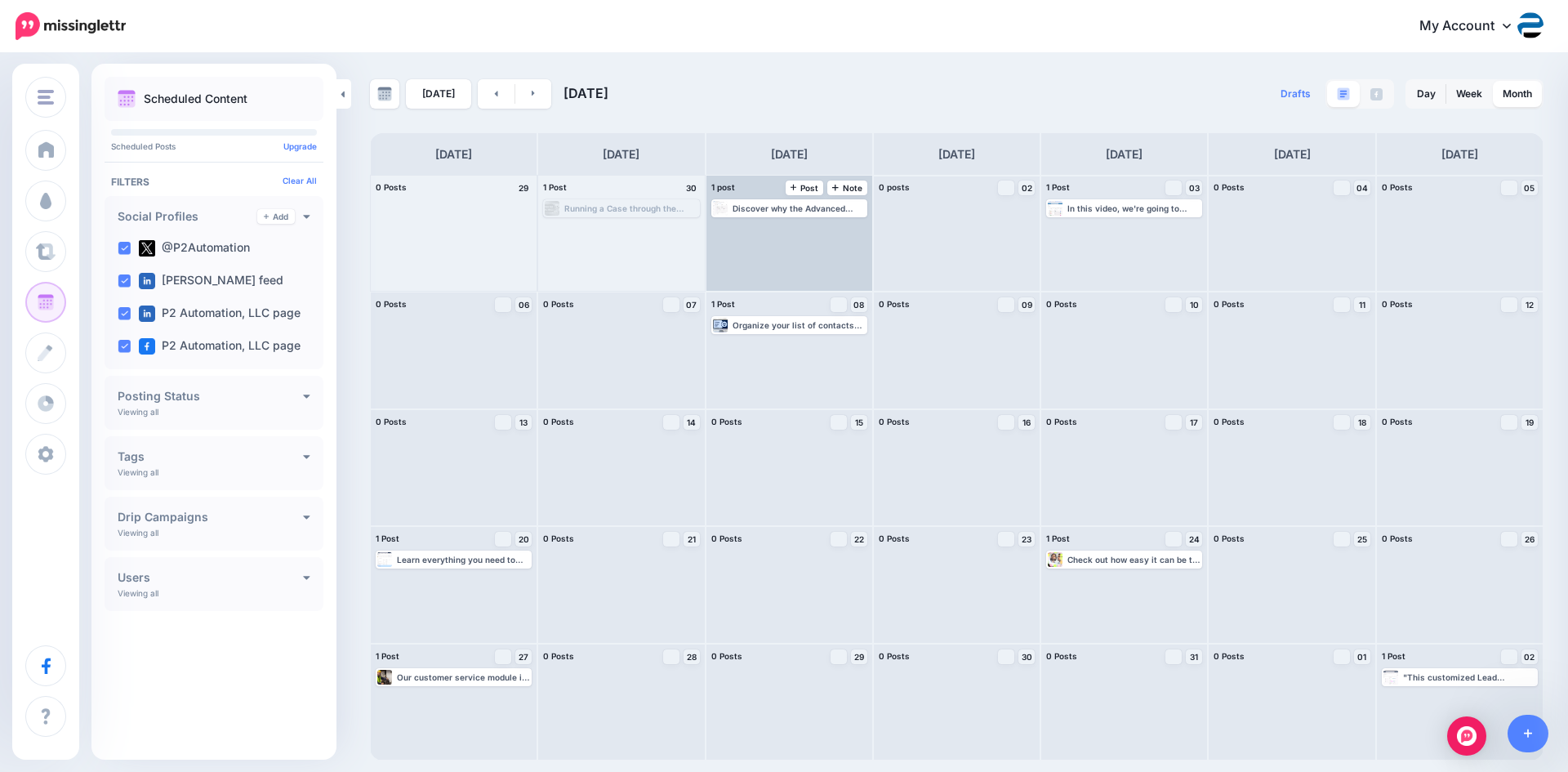
click at [803, 206] on div "Discover why the Advanced Filters feature in Dynamics 365 can play a huge role …" at bounding box center [799, 208] width 133 height 10
click at [826, 220] on link "Manage Dates" at bounding box center [829, 227] width 21 height 15
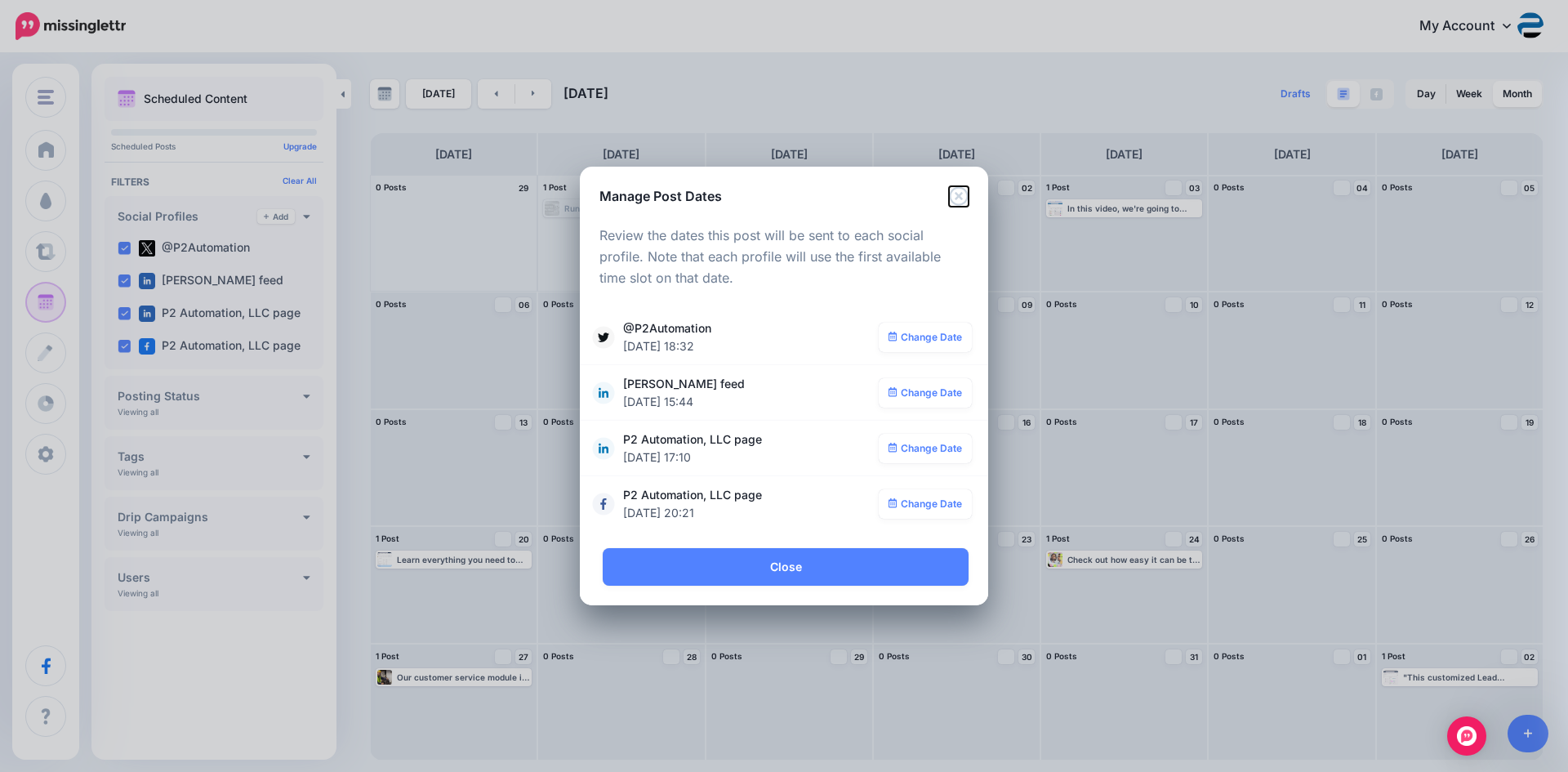
click at [958, 195] on icon "Close" at bounding box center [958, 195] width 19 height 19
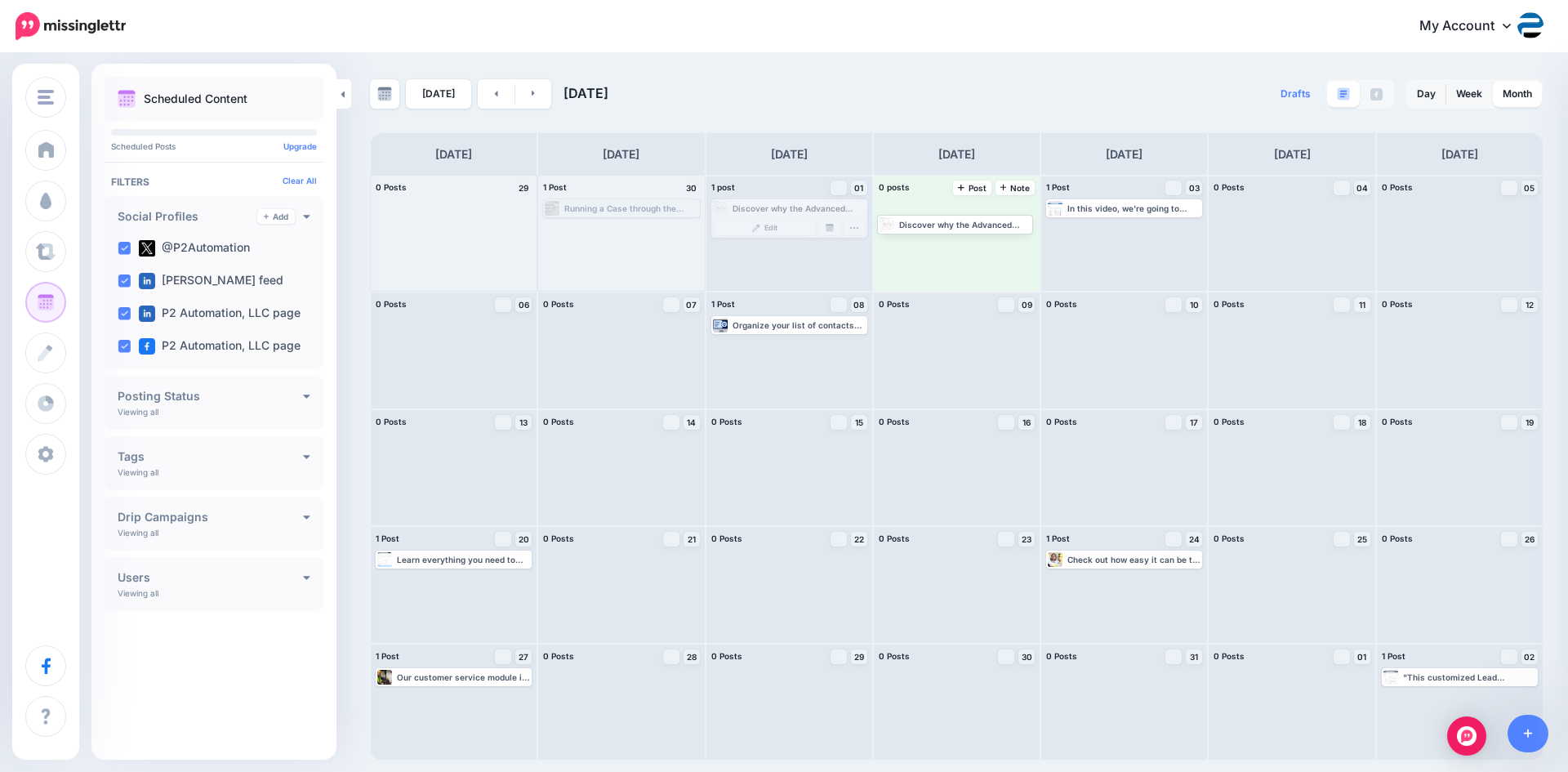
drag, startPoint x: 807, startPoint y: 205, endPoint x: 969, endPoint y: 217, distance: 162.4
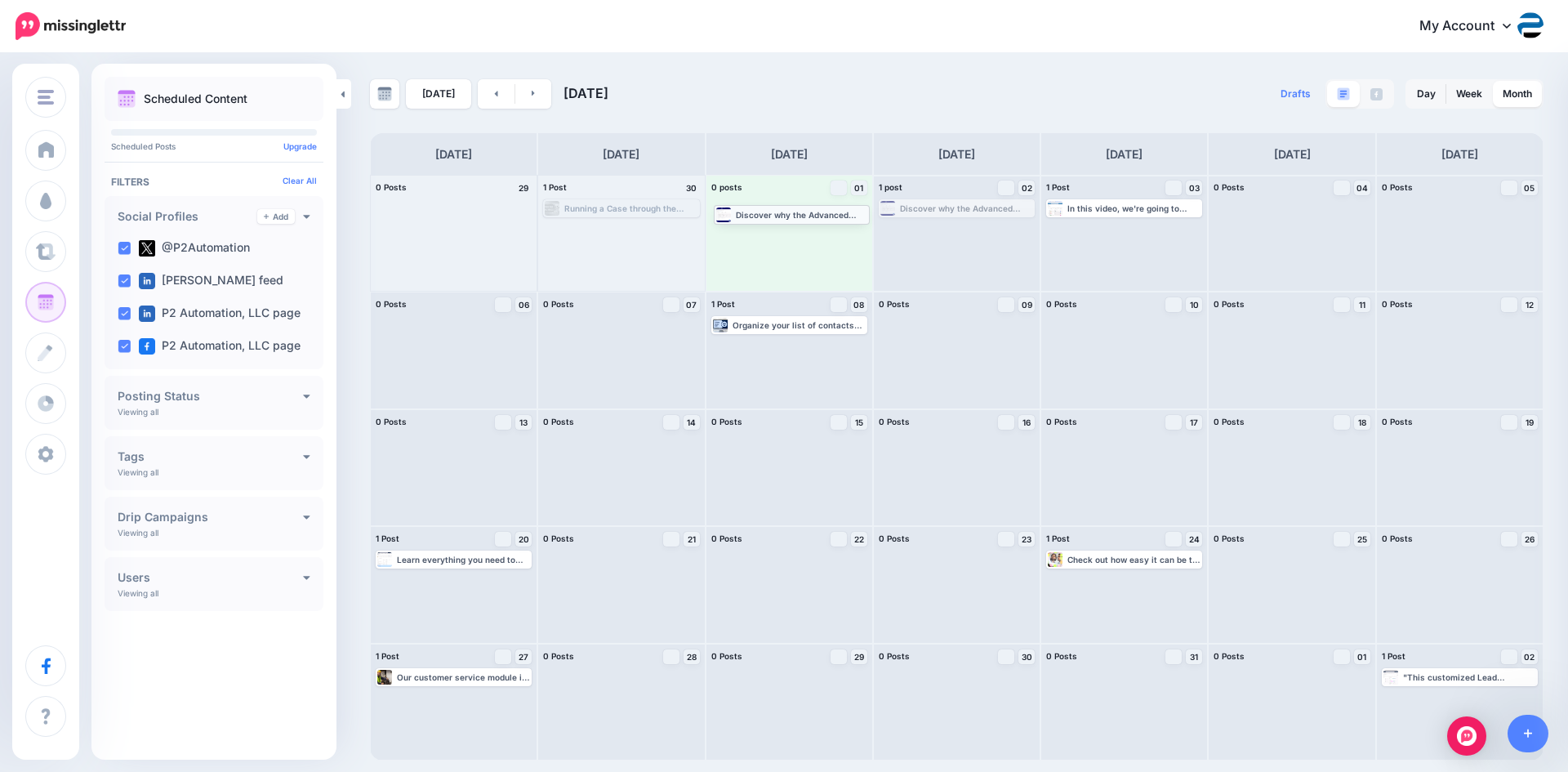
drag, startPoint x: 964, startPoint y: 210, endPoint x: 797, endPoint y: 215, distance: 167.1
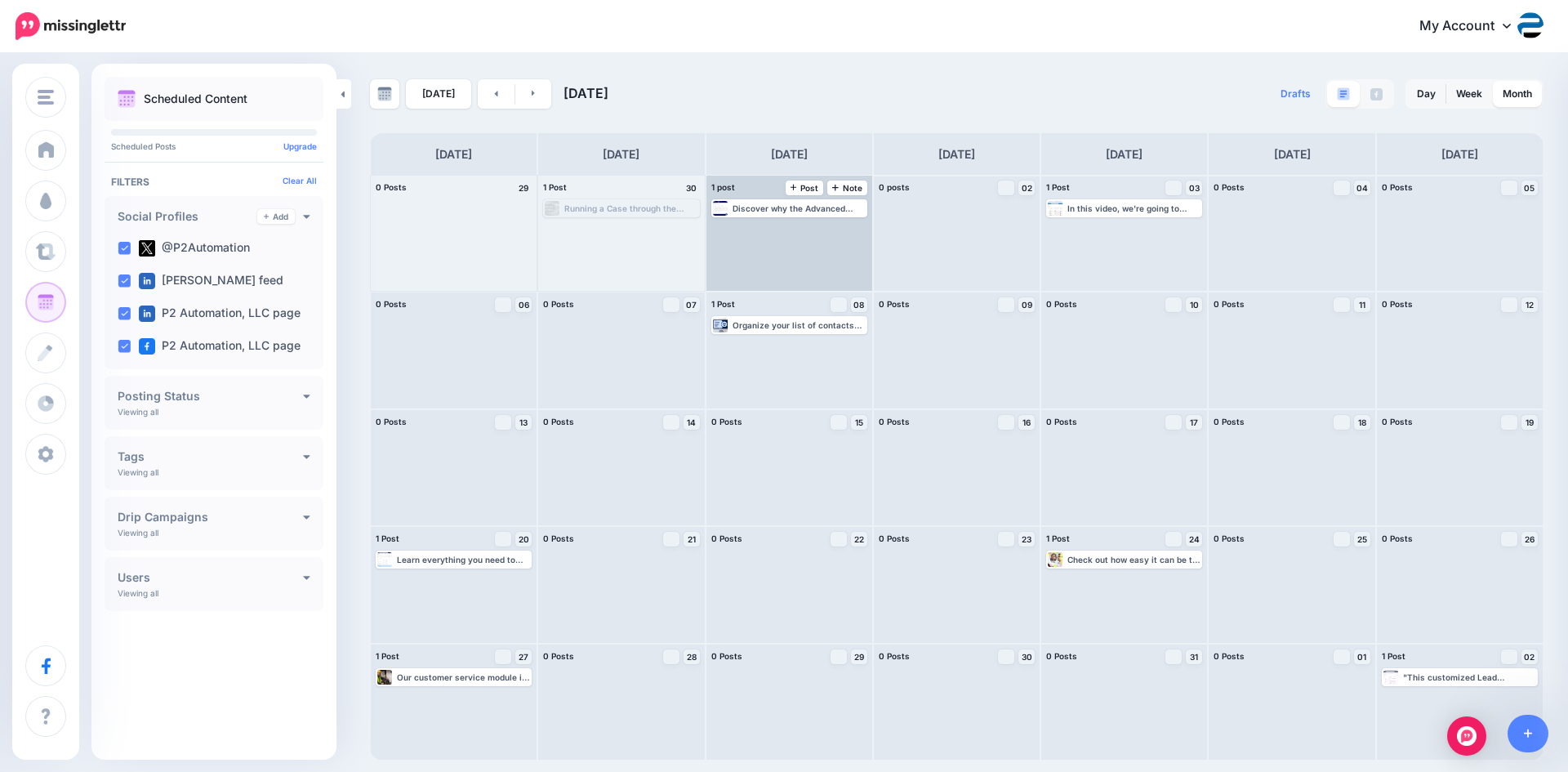
click at [797, 204] on div "Discover why the Advanced Filters feature in Dynamics 365 can play a huge role …" at bounding box center [799, 208] width 133 height 10
click at [831, 227] on img at bounding box center [830, 228] width 8 height 8
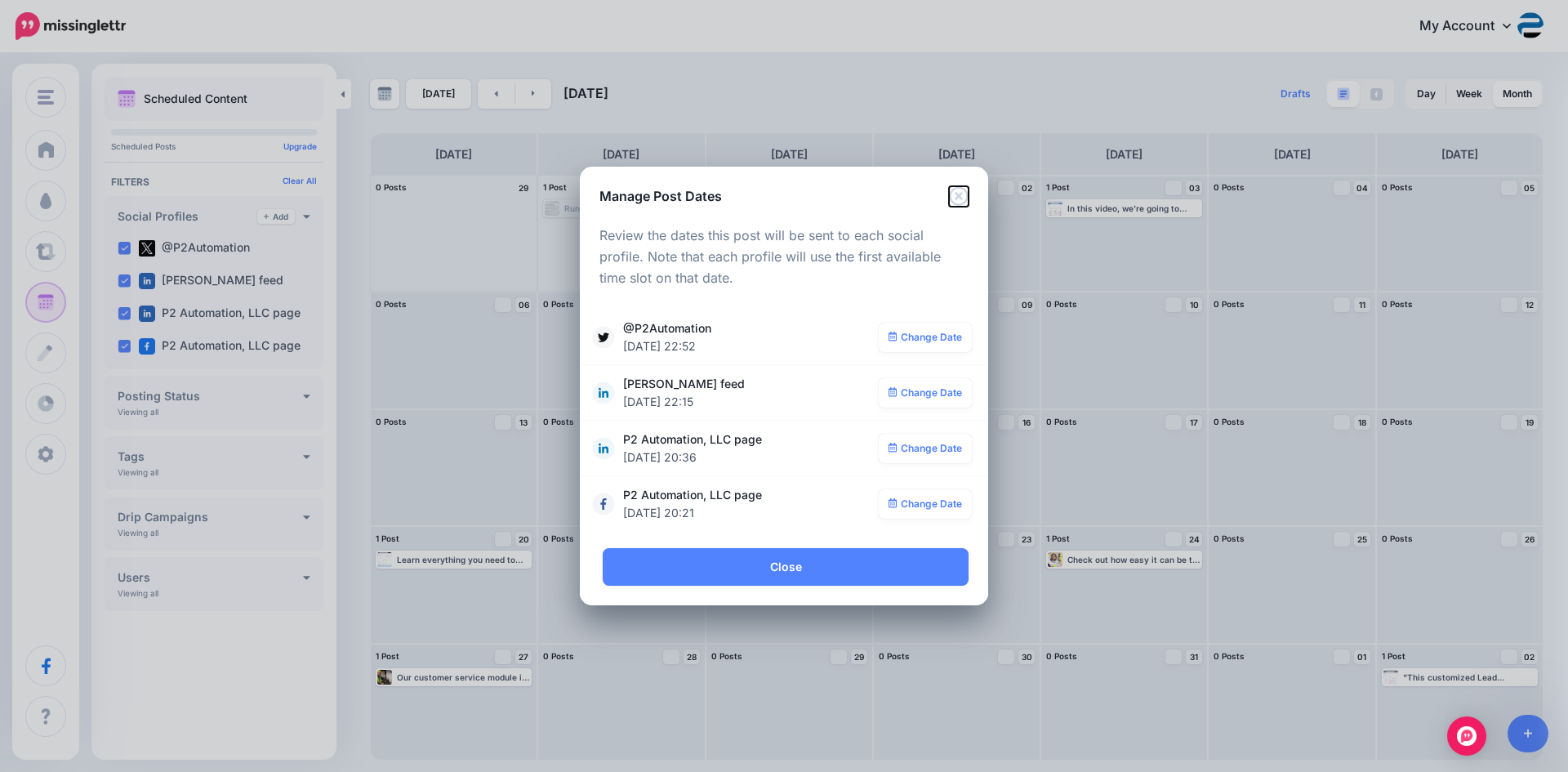
click at [956, 196] on icon "Close" at bounding box center [959, 196] width 20 height 20
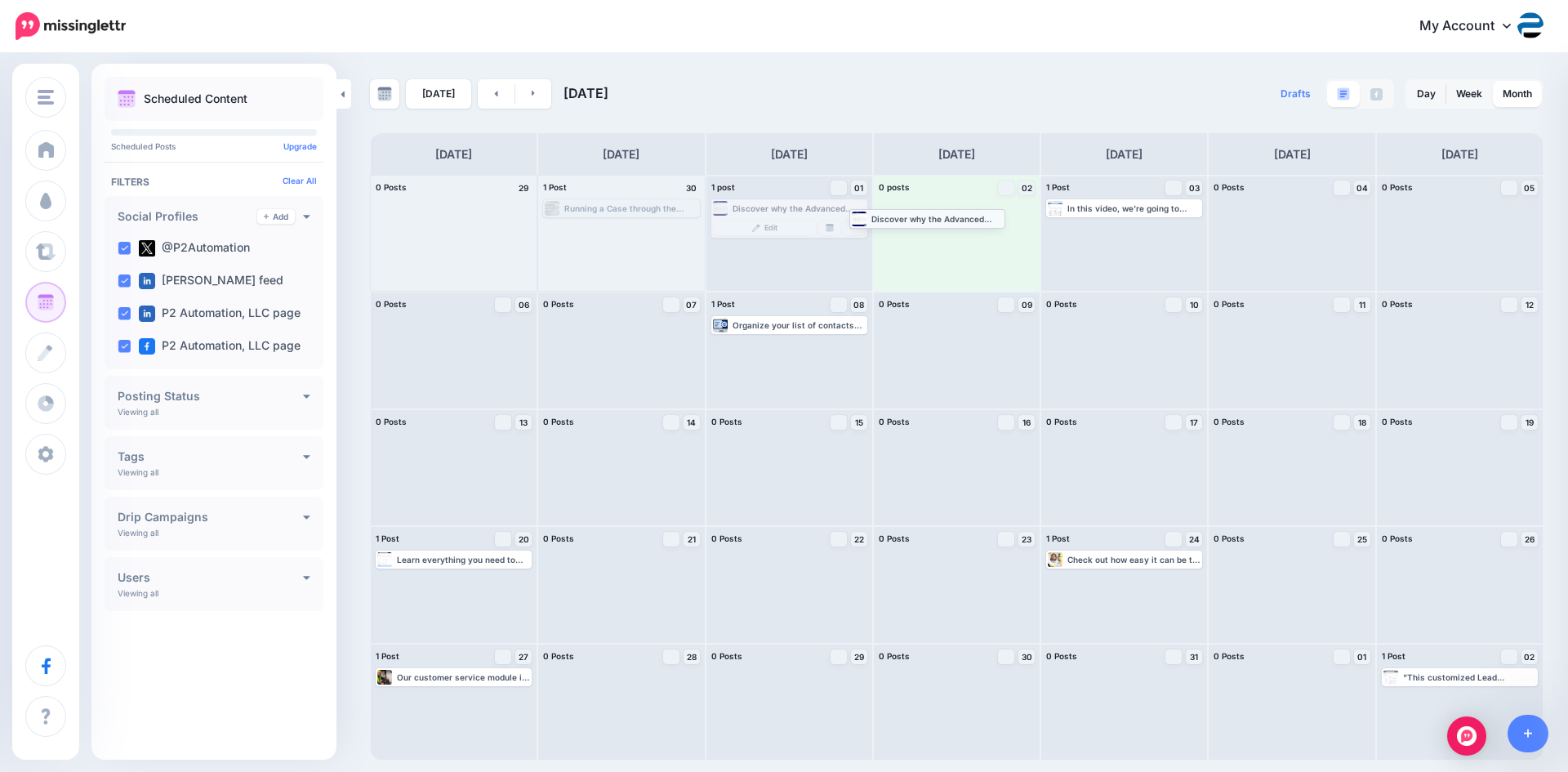
drag, startPoint x: 792, startPoint y: 206, endPoint x: 930, endPoint y: 215, distance: 138.3
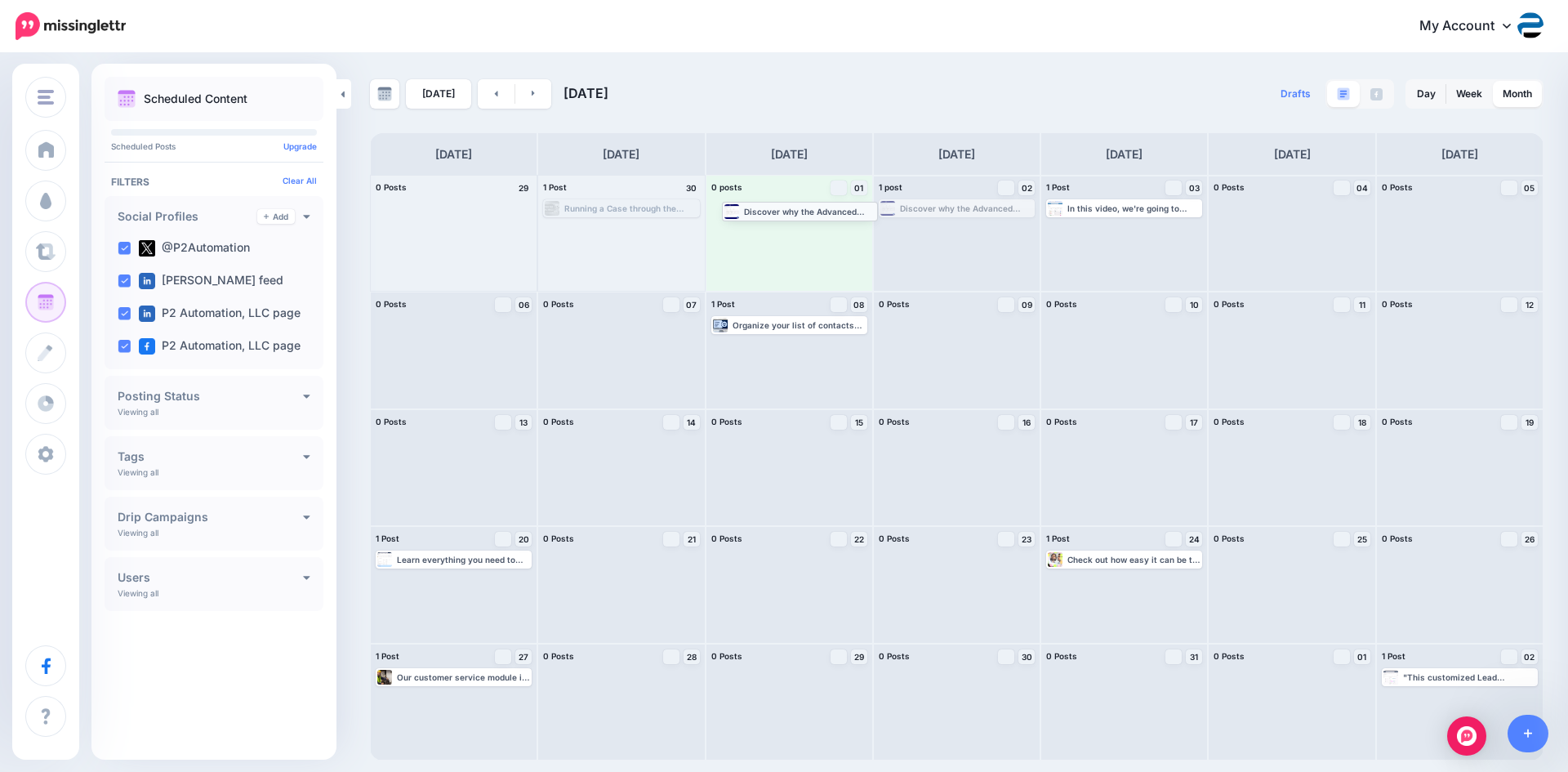
drag, startPoint x: 928, startPoint y: 210, endPoint x: 760, endPoint y: 211, distance: 168.0
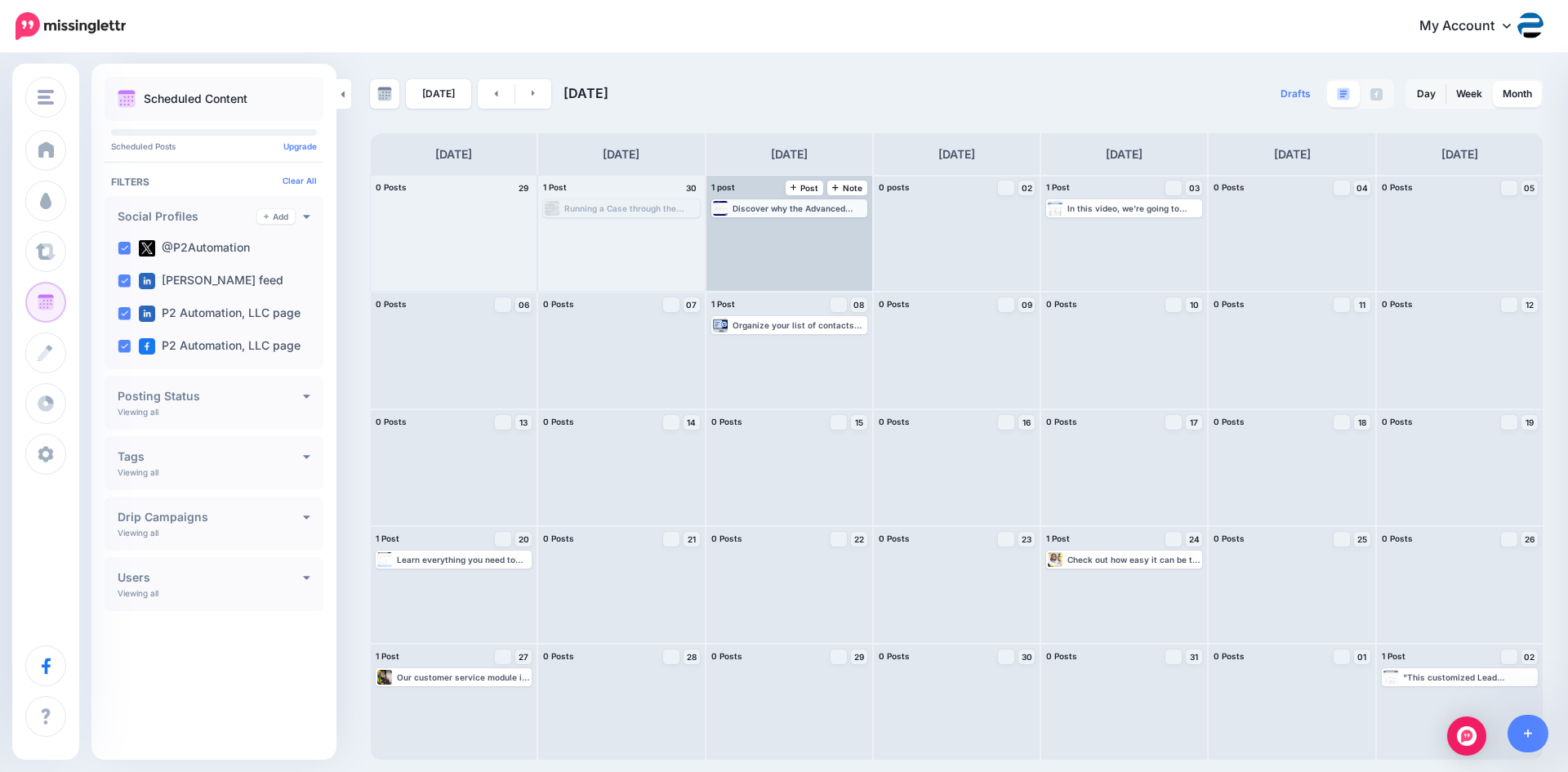
click at [807, 213] on div "Discover why the Advanced Filters feature in Dynamics 365 can play a huge role …" at bounding box center [789, 208] width 153 height 15
click at [826, 229] on img at bounding box center [830, 228] width 8 height 8
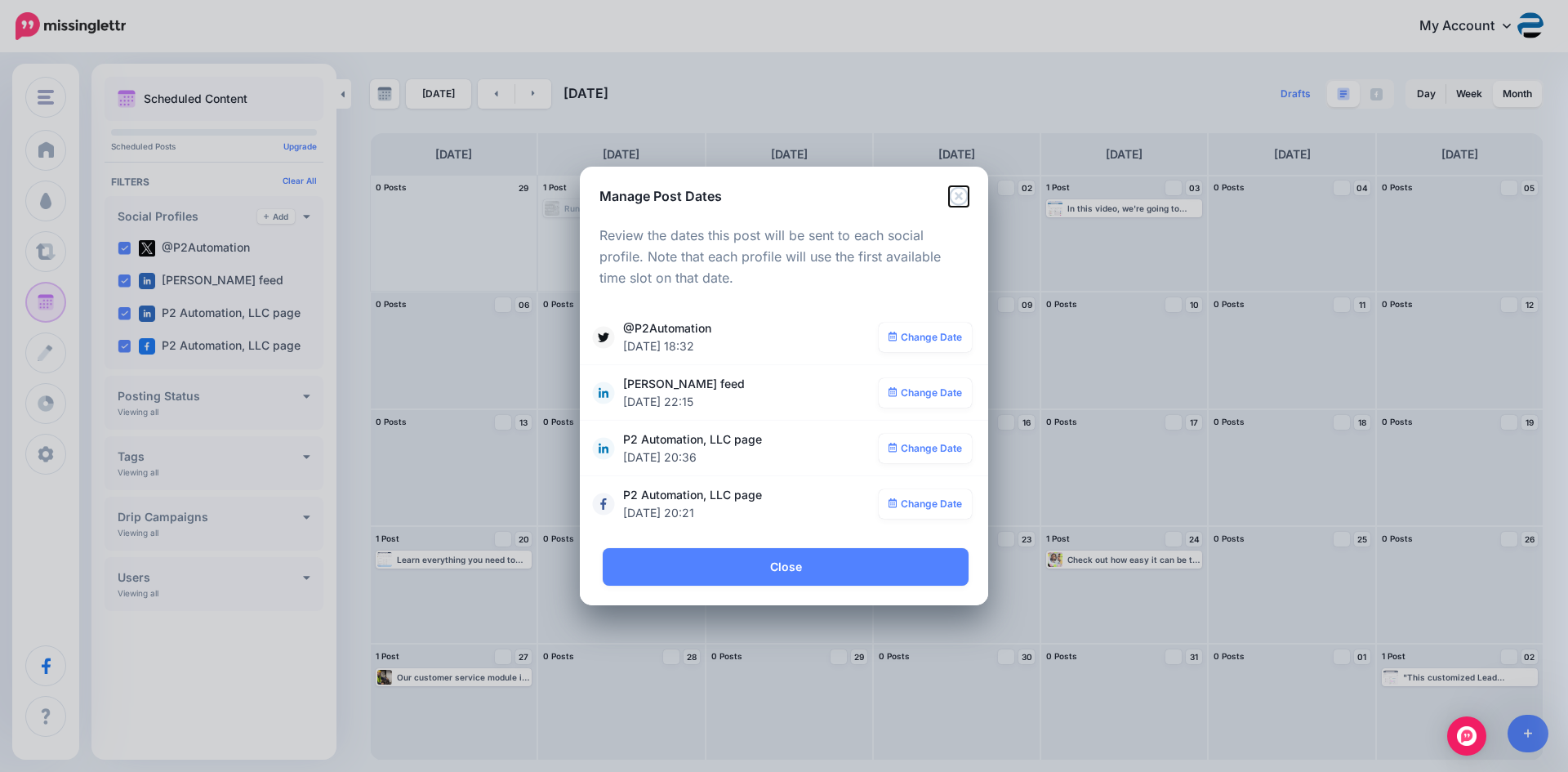
click at [952, 196] on icon "Close" at bounding box center [959, 196] width 20 height 20
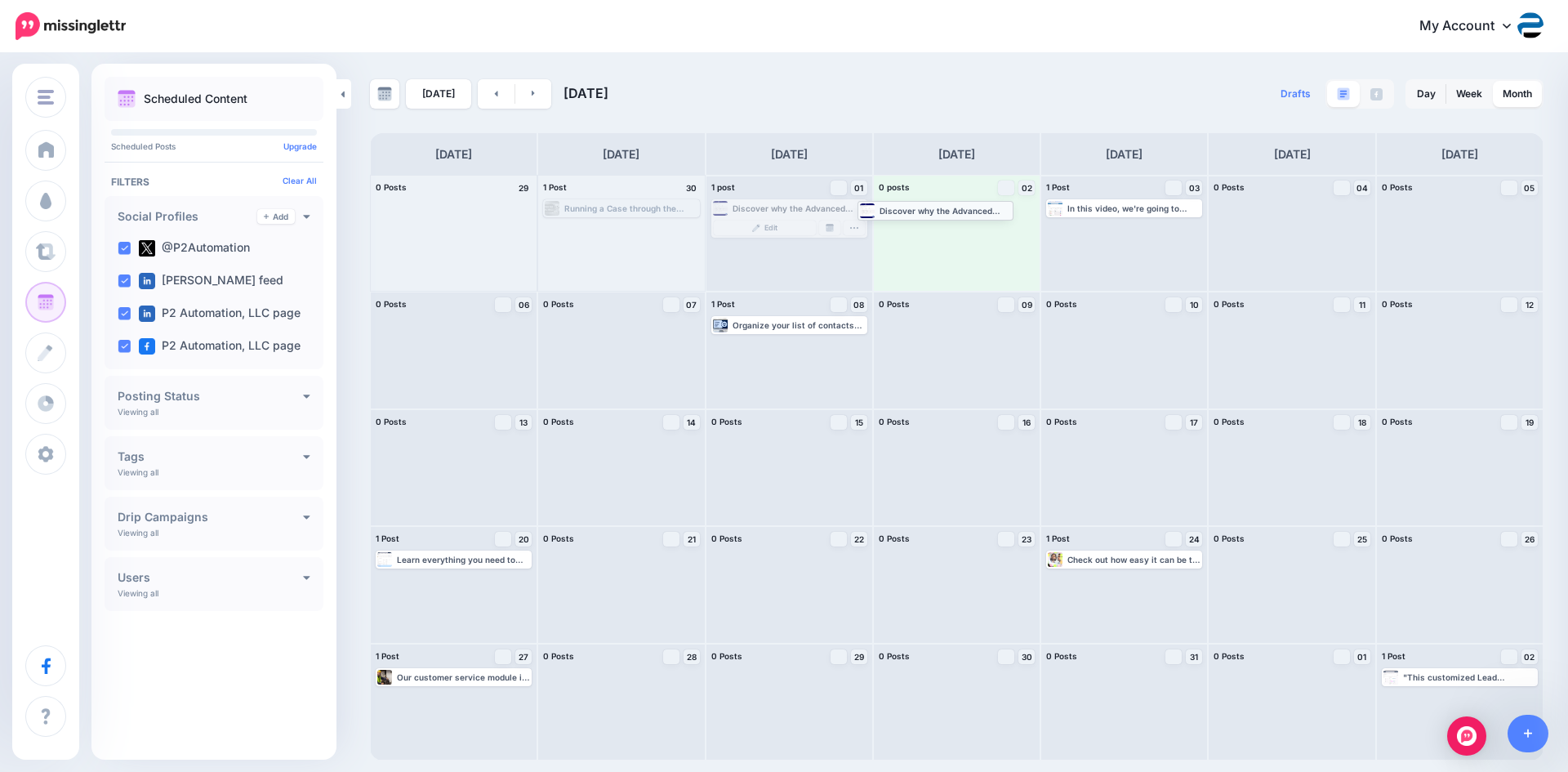
drag, startPoint x: 772, startPoint y: 210, endPoint x: 918, endPoint y: 211, distance: 146.0
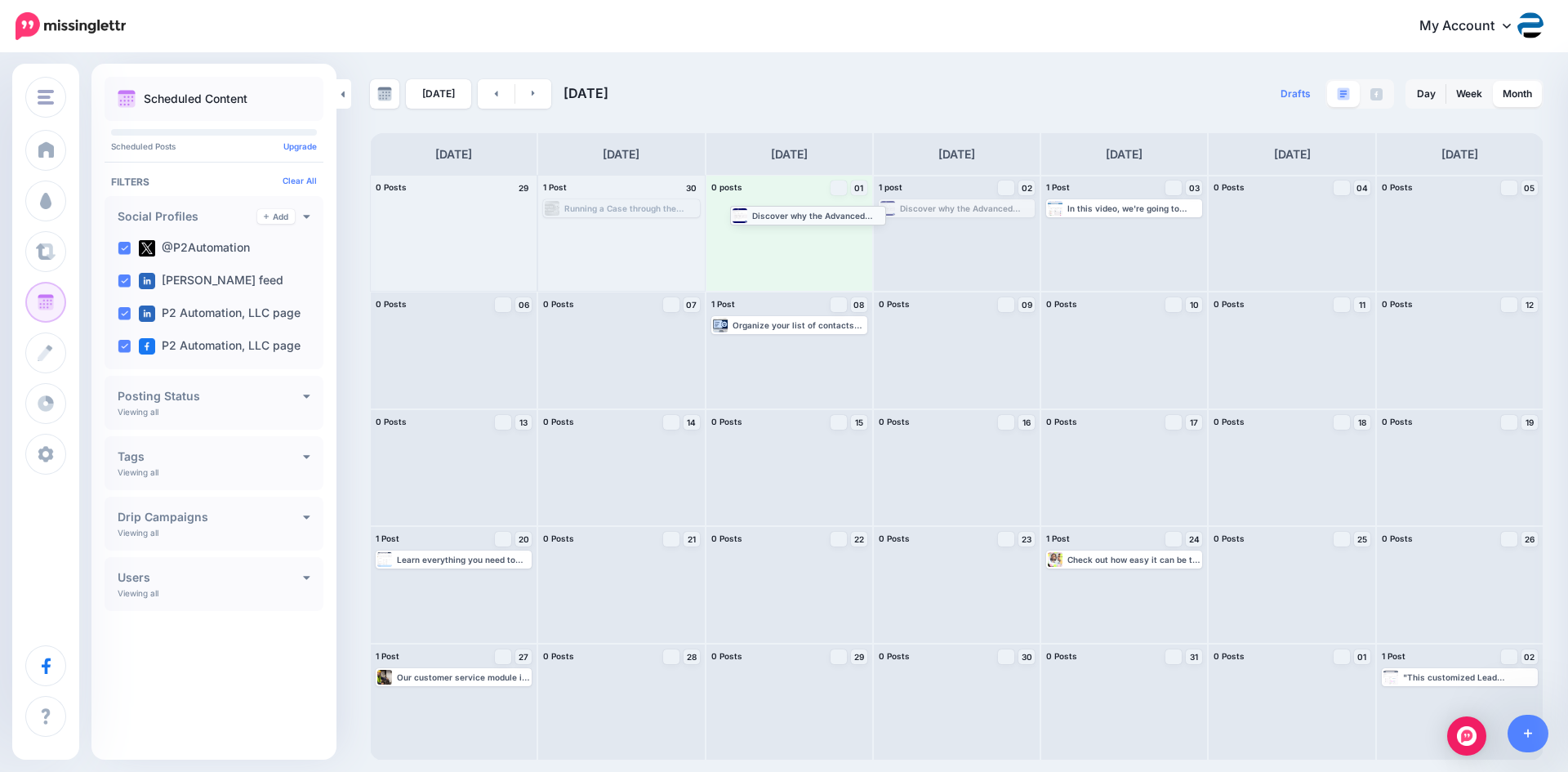
drag, startPoint x: 928, startPoint y: 206, endPoint x: 780, endPoint y: 212, distance: 148.1
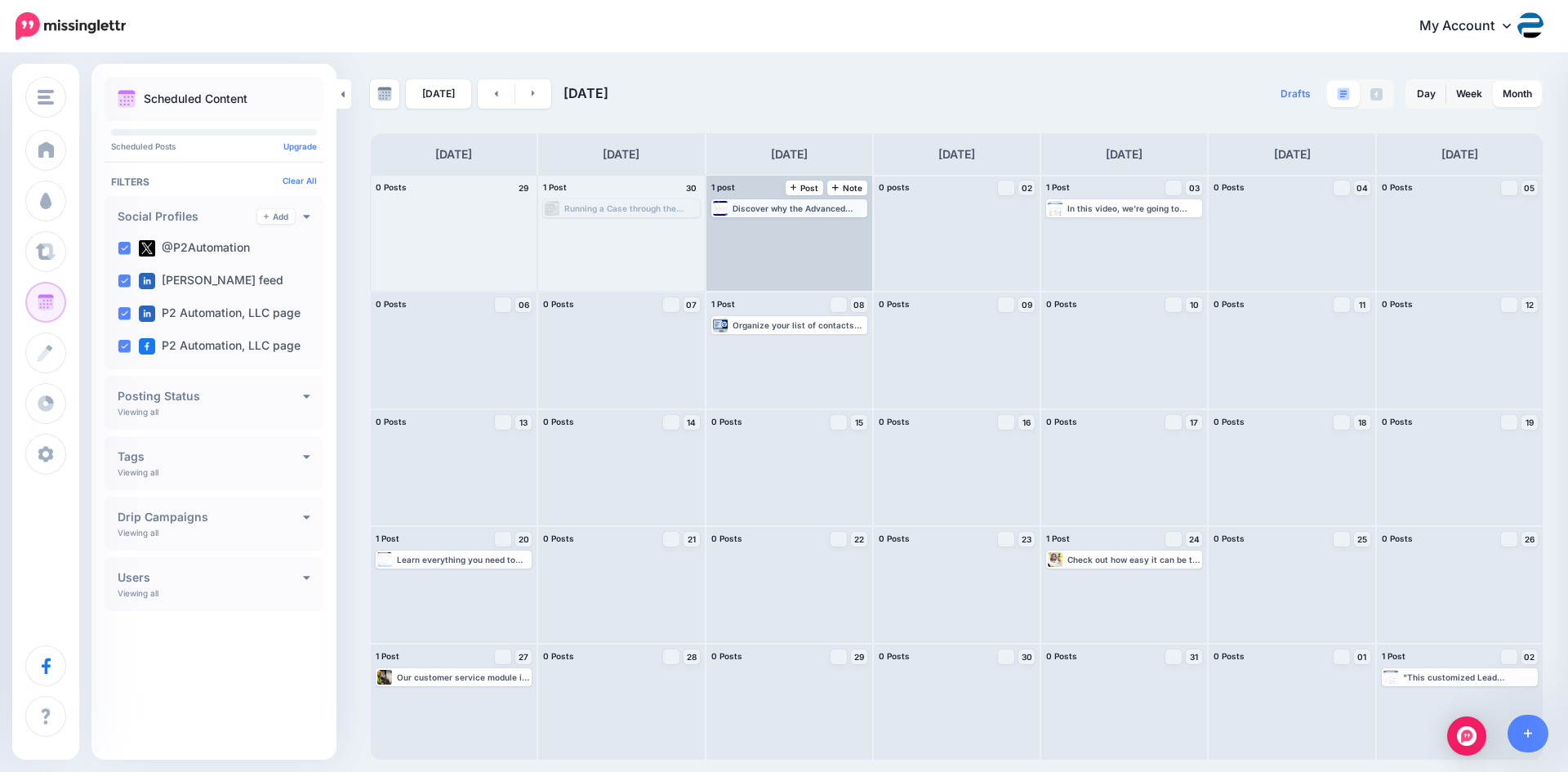
click at [817, 210] on div "Discover why the Advanced Filters feature in Dynamics 365 can play a huge role …" at bounding box center [799, 208] width 133 height 10
click at [827, 230] on img at bounding box center [830, 228] width 8 height 8
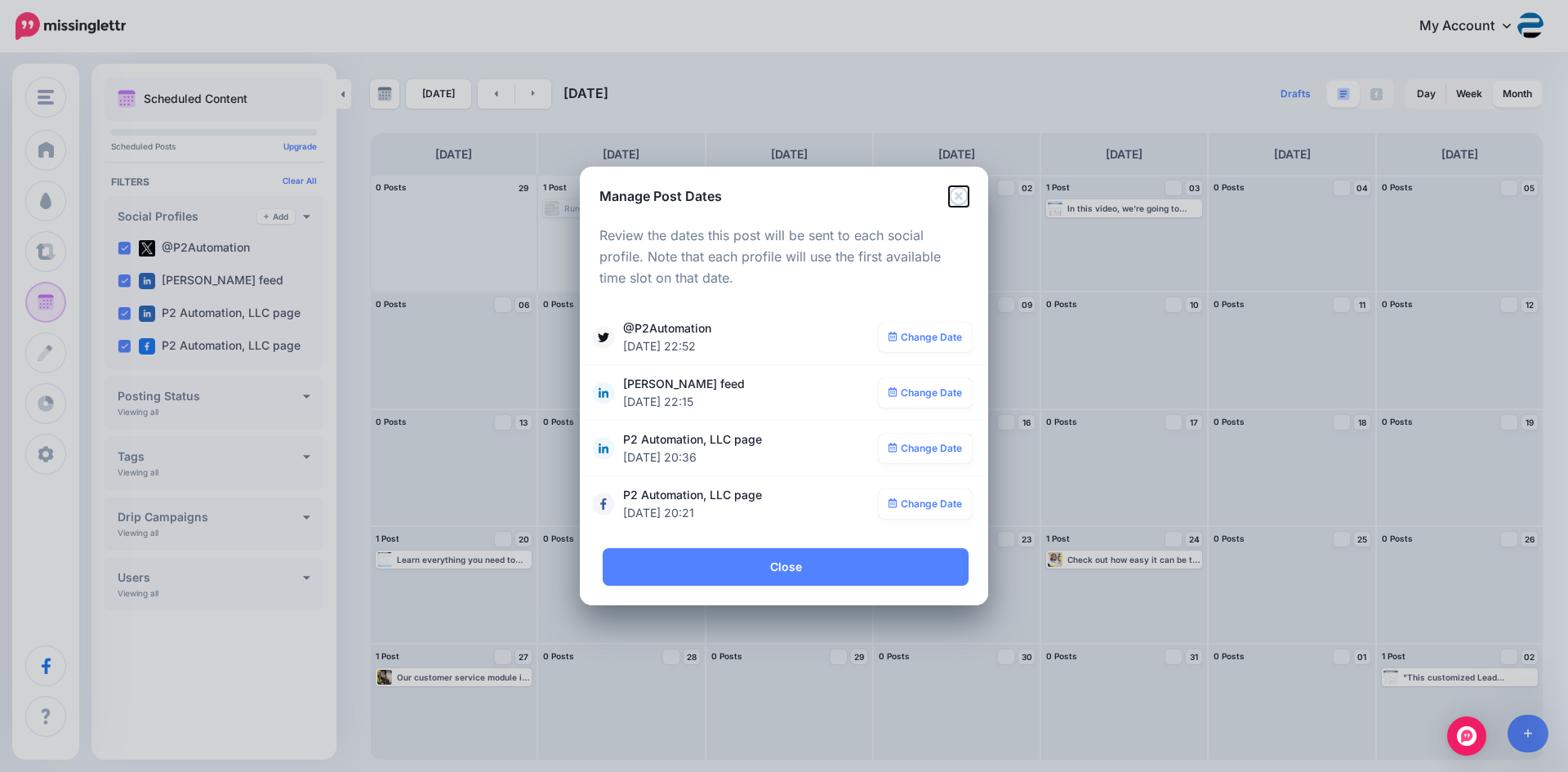
click at [956, 200] on icon "Close" at bounding box center [959, 196] width 20 height 20
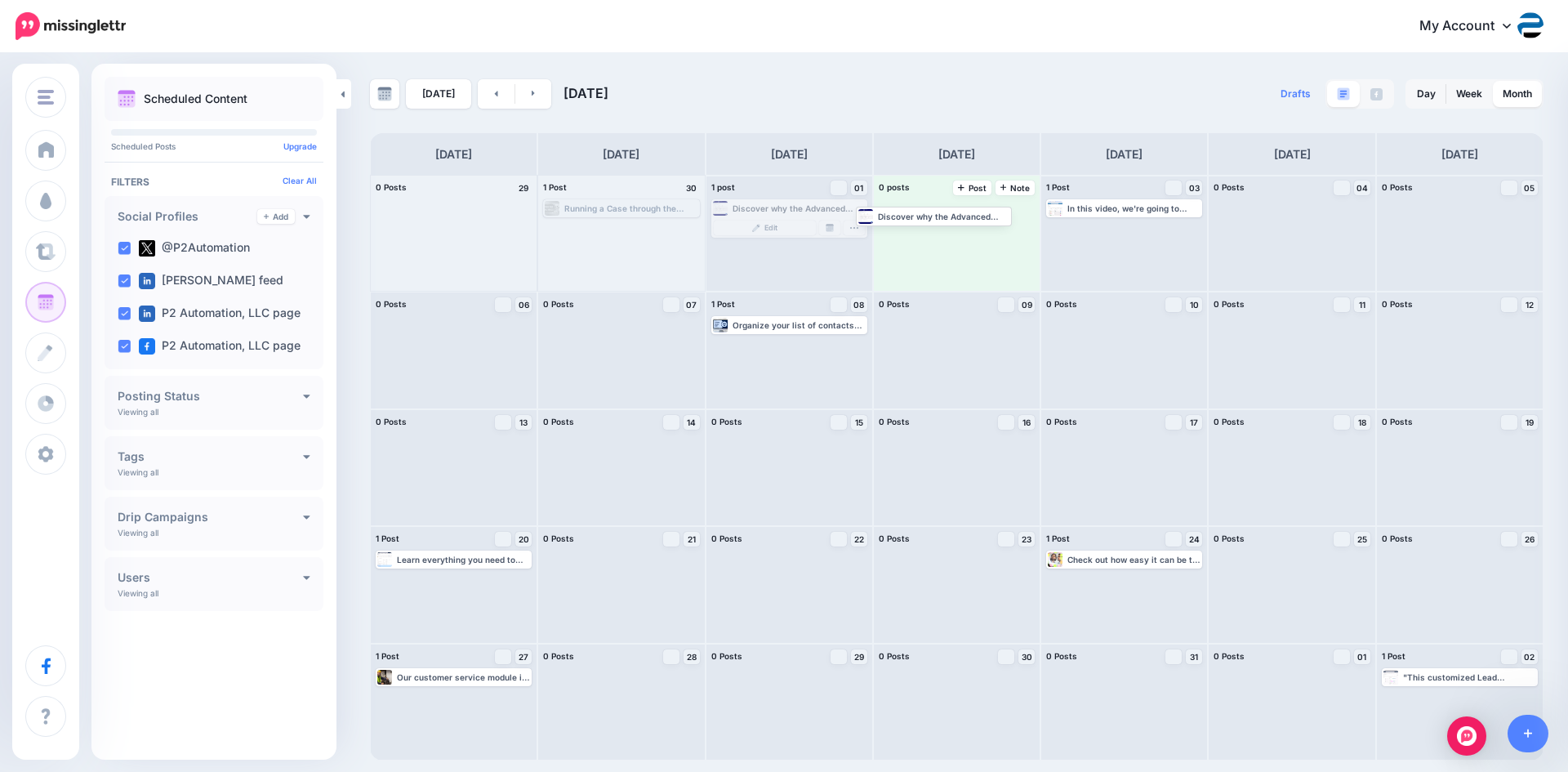
drag, startPoint x: 807, startPoint y: 206, endPoint x: 952, endPoint y: 213, distance: 145.2
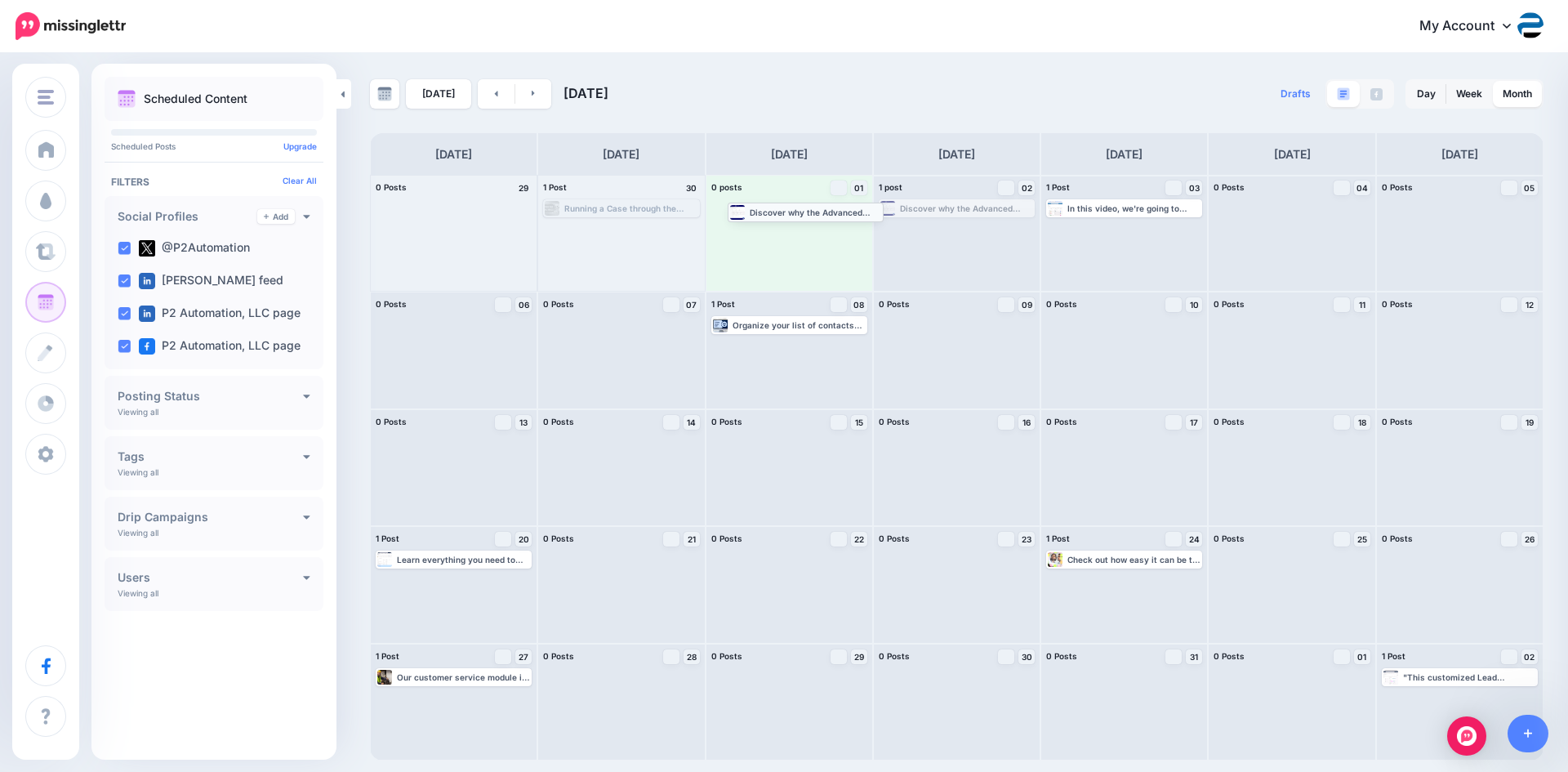
drag, startPoint x: 939, startPoint y: 207, endPoint x: 788, endPoint y: 210, distance: 151.0
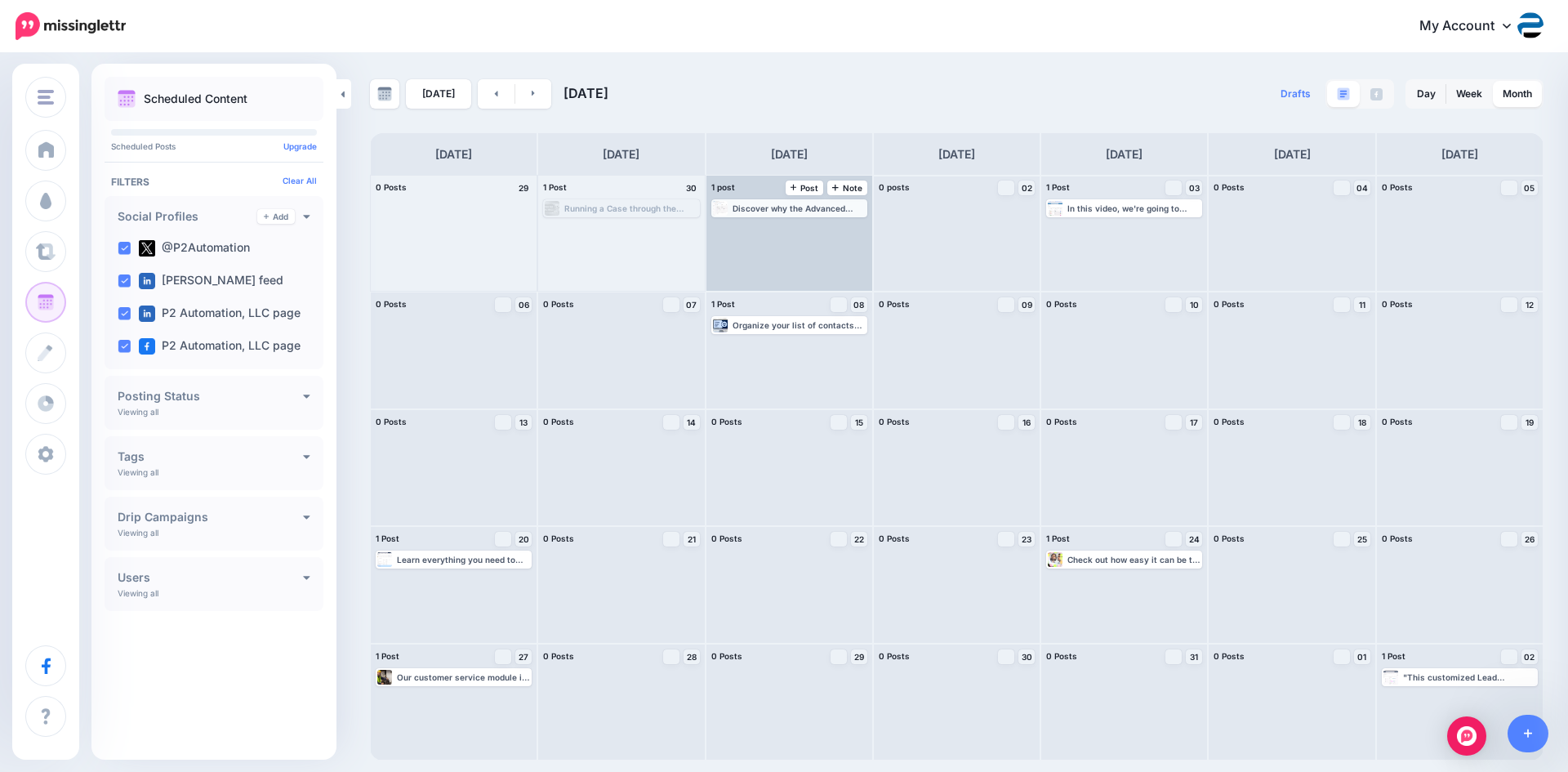
click at [798, 208] on div "Discover why the Advanced Filters feature in Dynamics 365 can play a huge role …" at bounding box center [799, 208] width 133 height 10
click at [831, 223] on link "Manage Dates" at bounding box center [829, 227] width 21 height 15
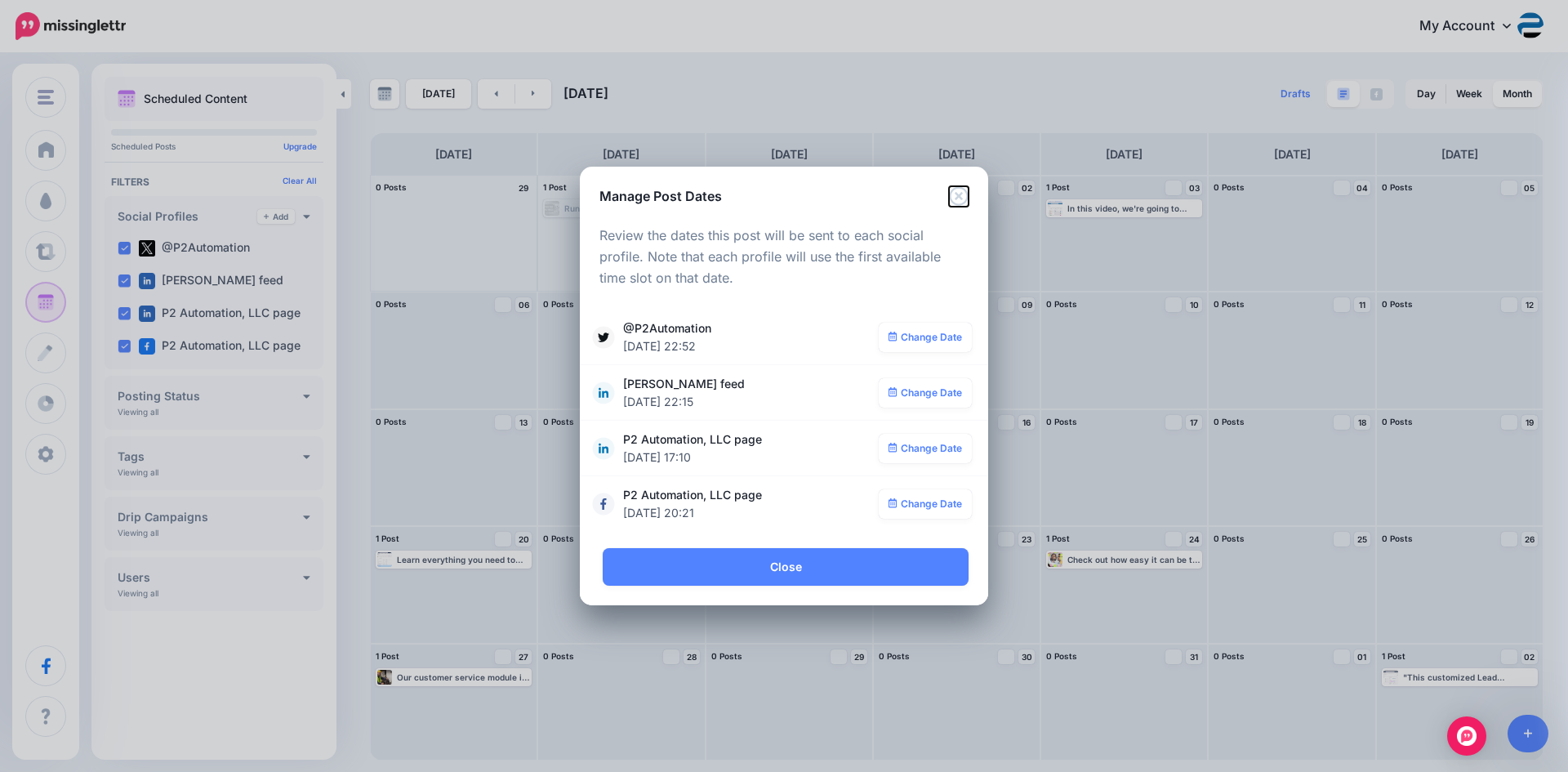
click at [959, 195] on icon "Close" at bounding box center [958, 195] width 19 height 19
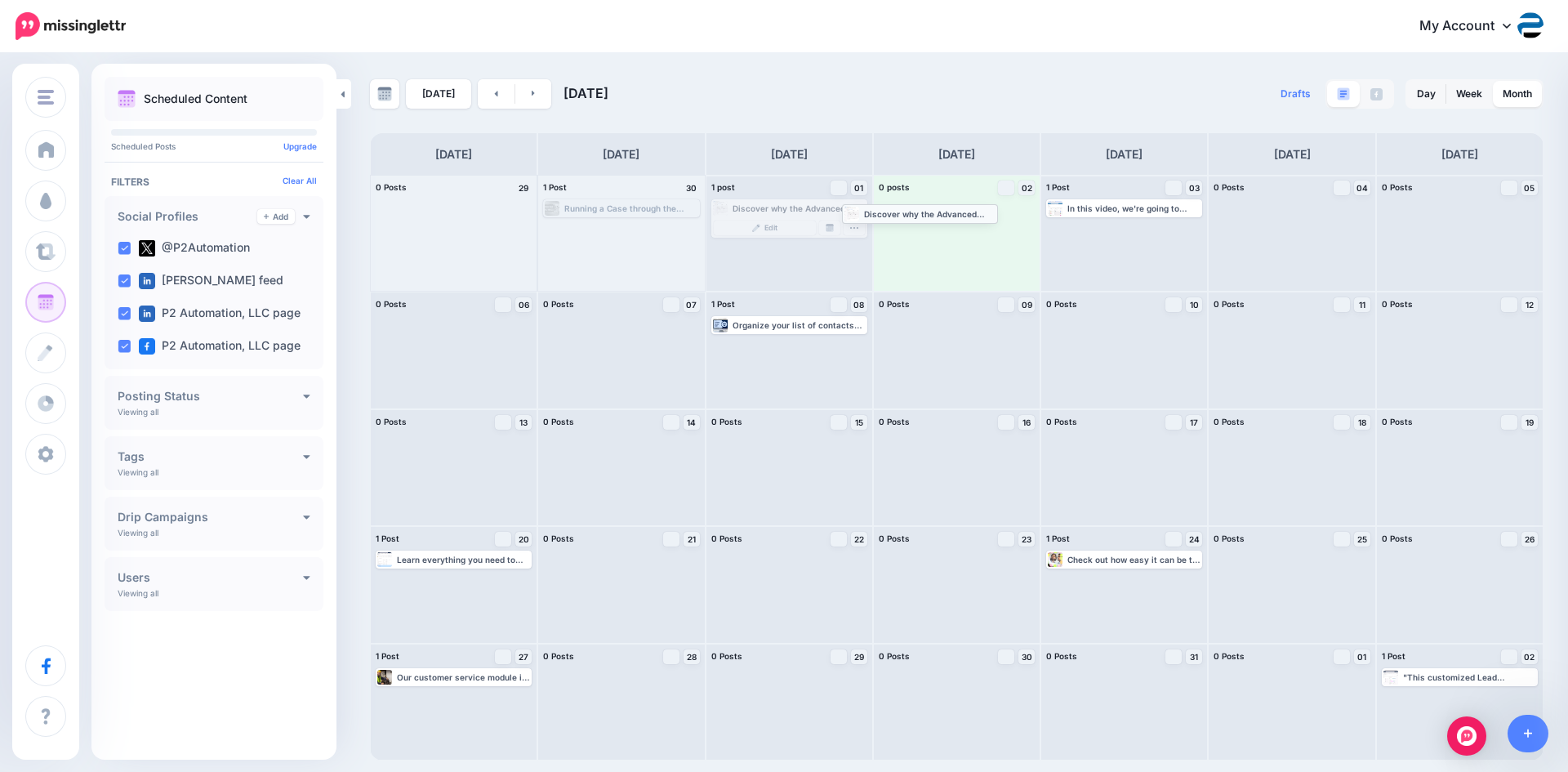
drag, startPoint x: 821, startPoint y: 210, endPoint x: 945, endPoint y: 215, distance: 124.1
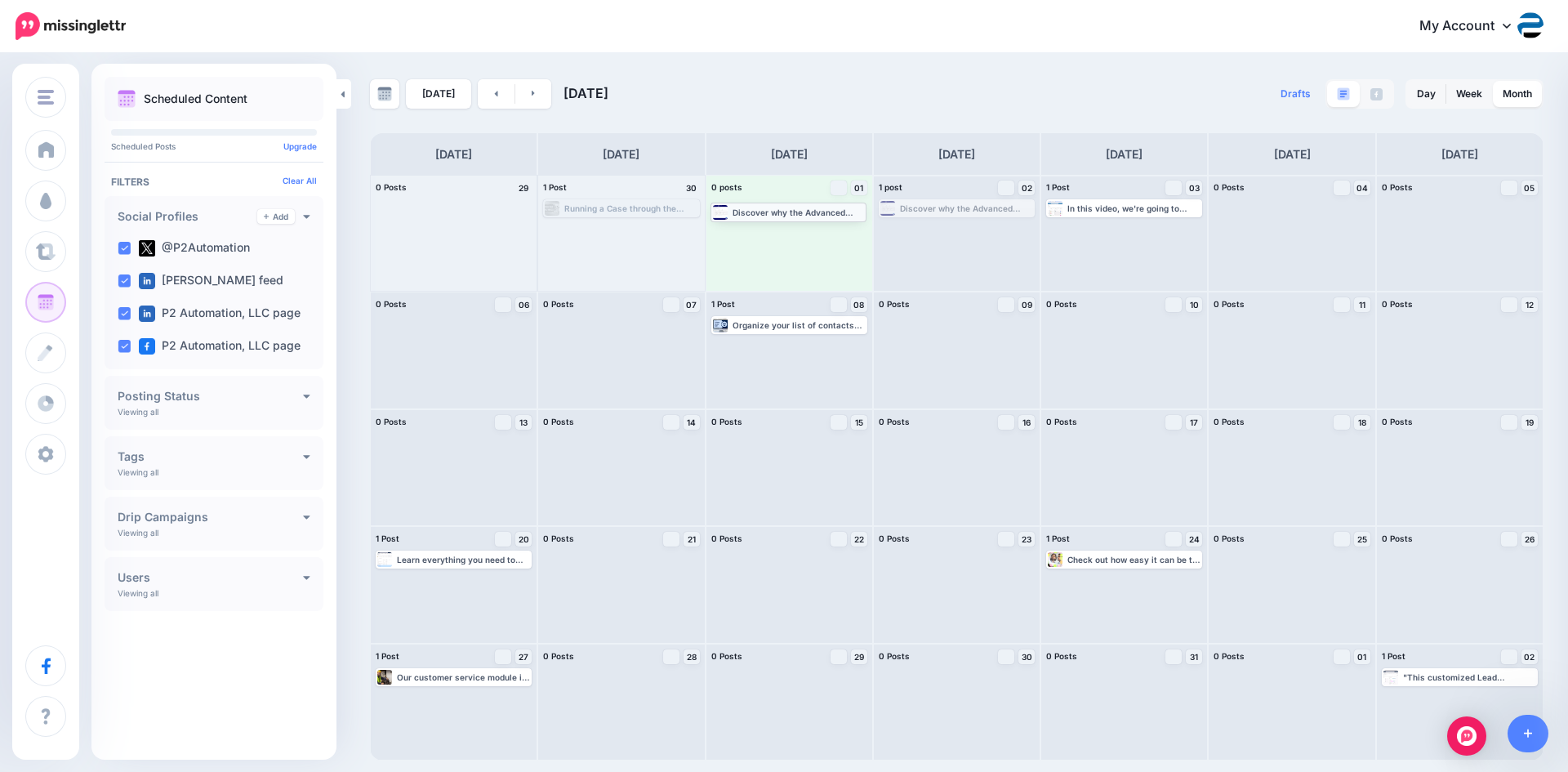
drag, startPoint x: 938, startPoint y: 208, endPoint x: 770, endPoint y: 211, distance: 168.0
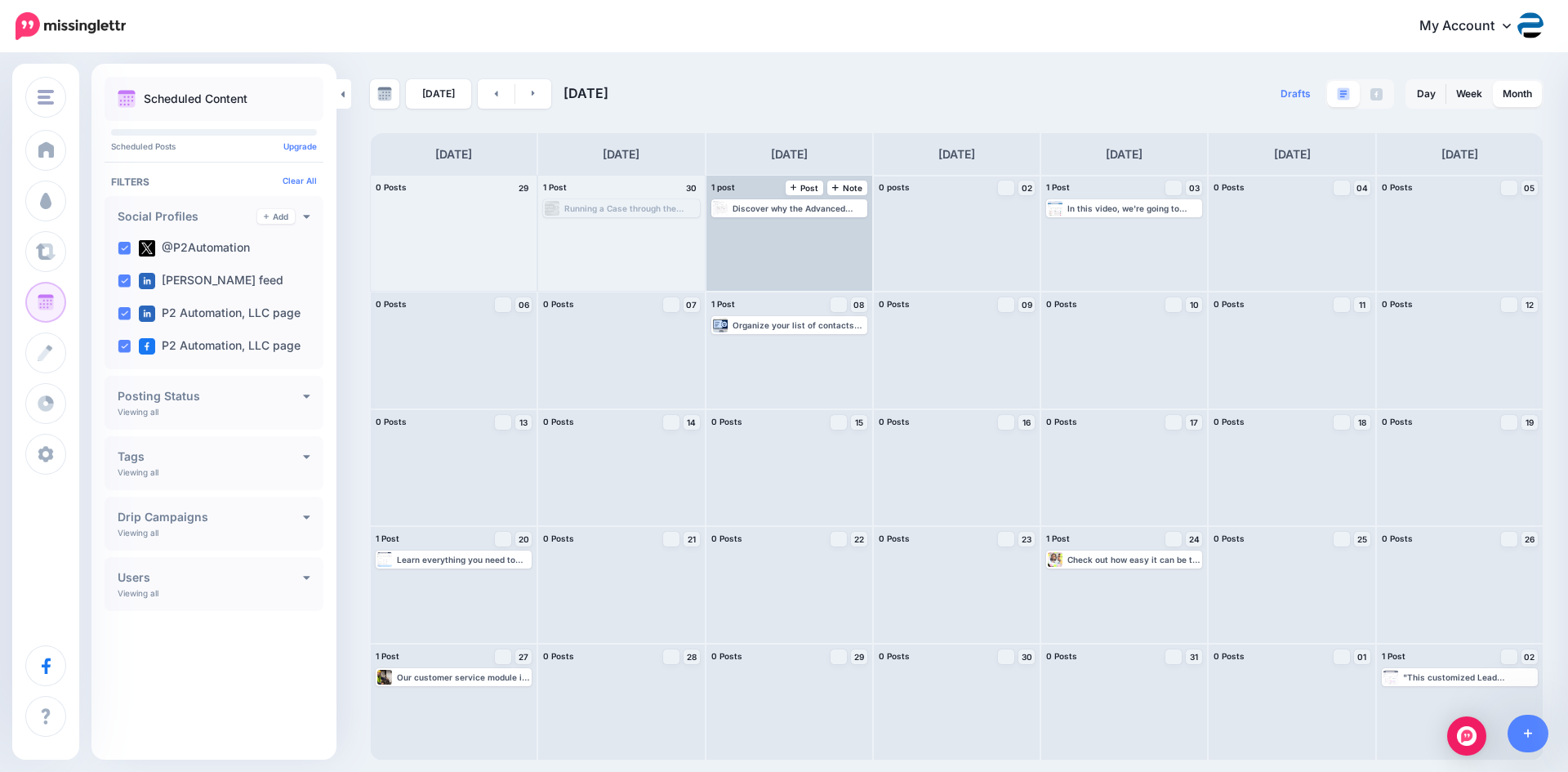
click at [800, 208] on div "Discover why the Advanced Filters feature in Dynamics 365 can play a huge role …" at bounding box center [799, 208] width 133 height 10
click at [826, 227] on img at bounding box center [830, 228] width 8 height 8
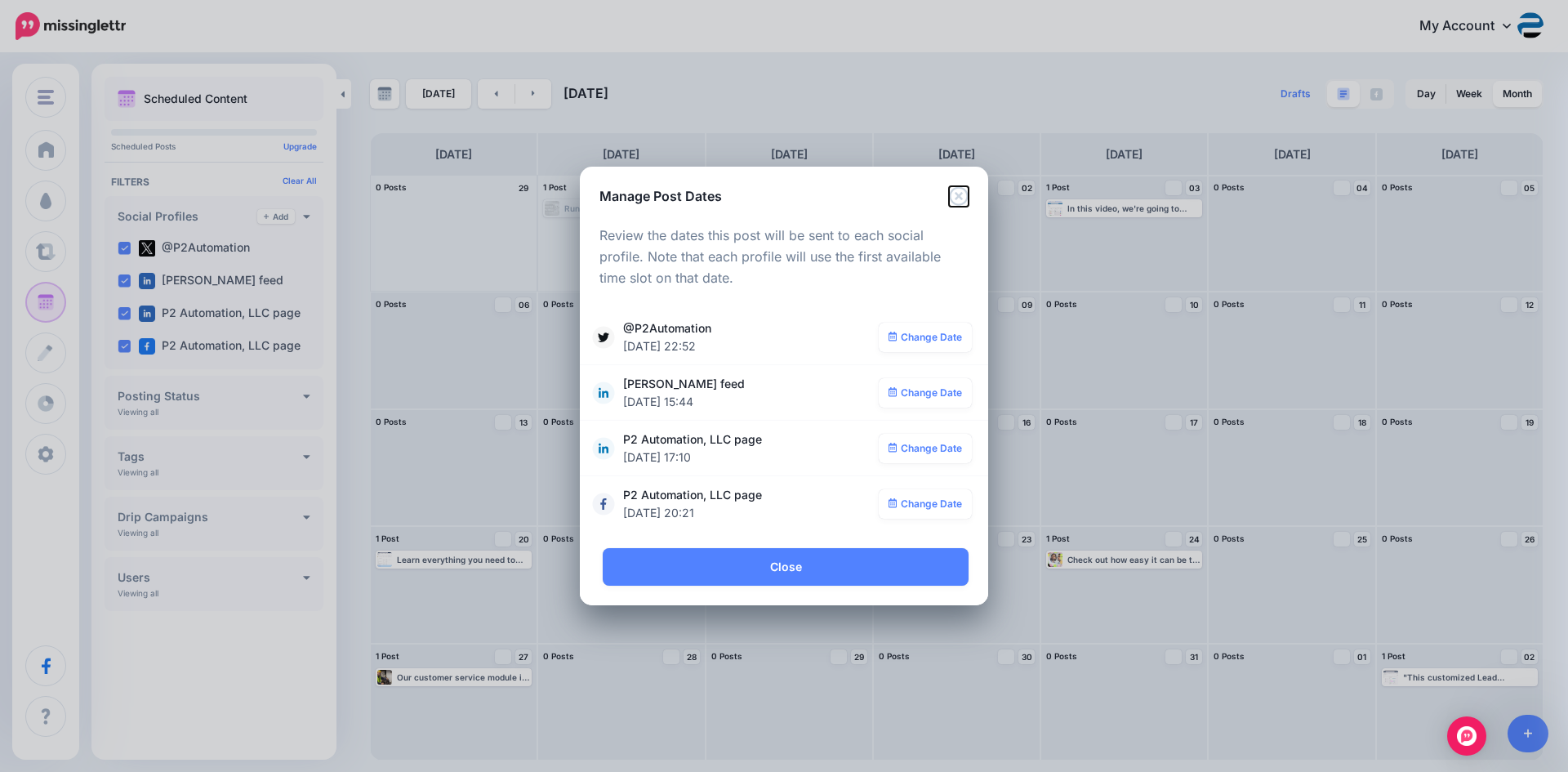
click at [956, 193] on icon "Close" at bounding box center [959, 196] width 20 height 20
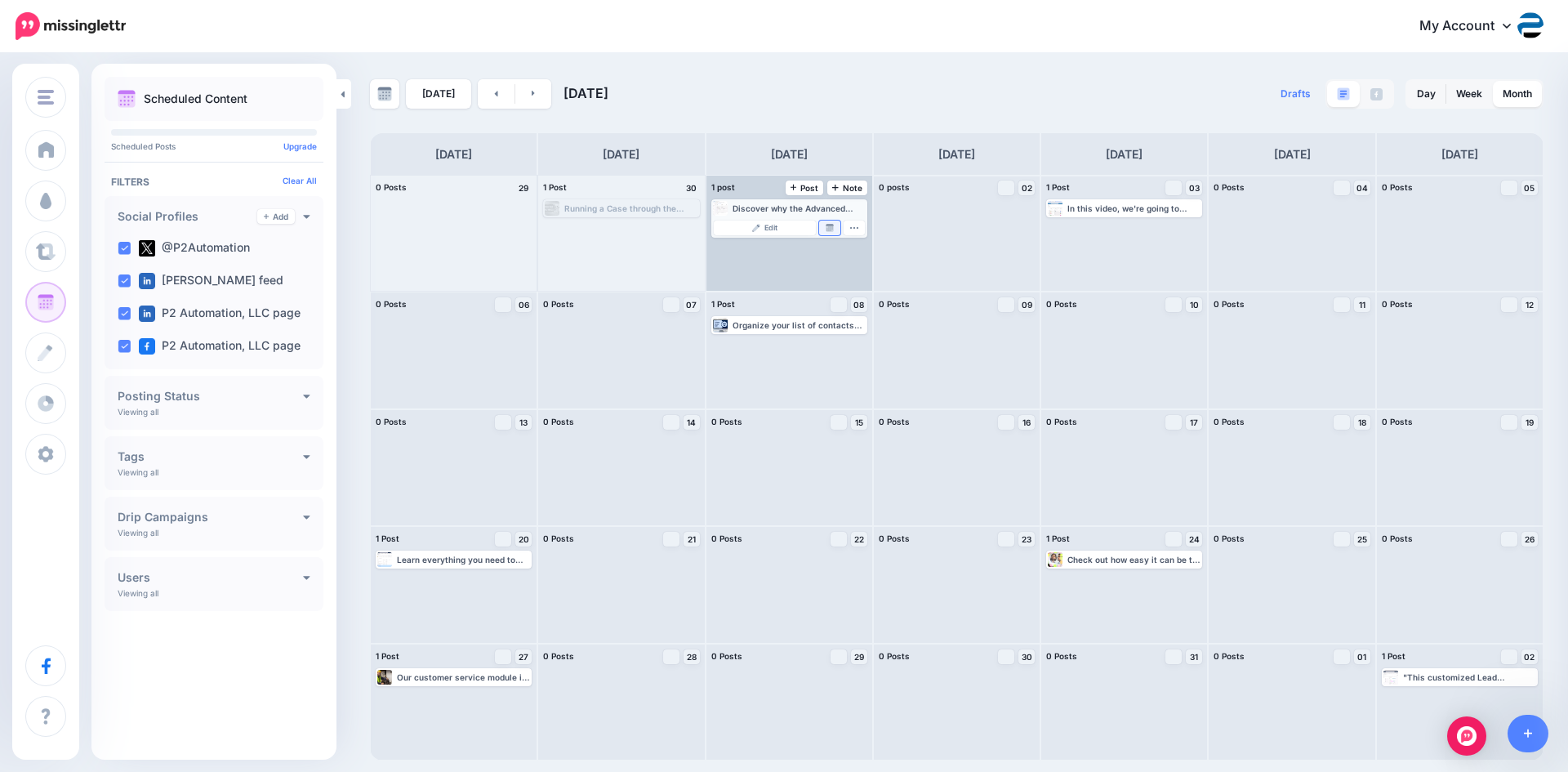
click at [834, 224] on link "Manage Dates" at bounding box center [829, 227] width 21 height 15
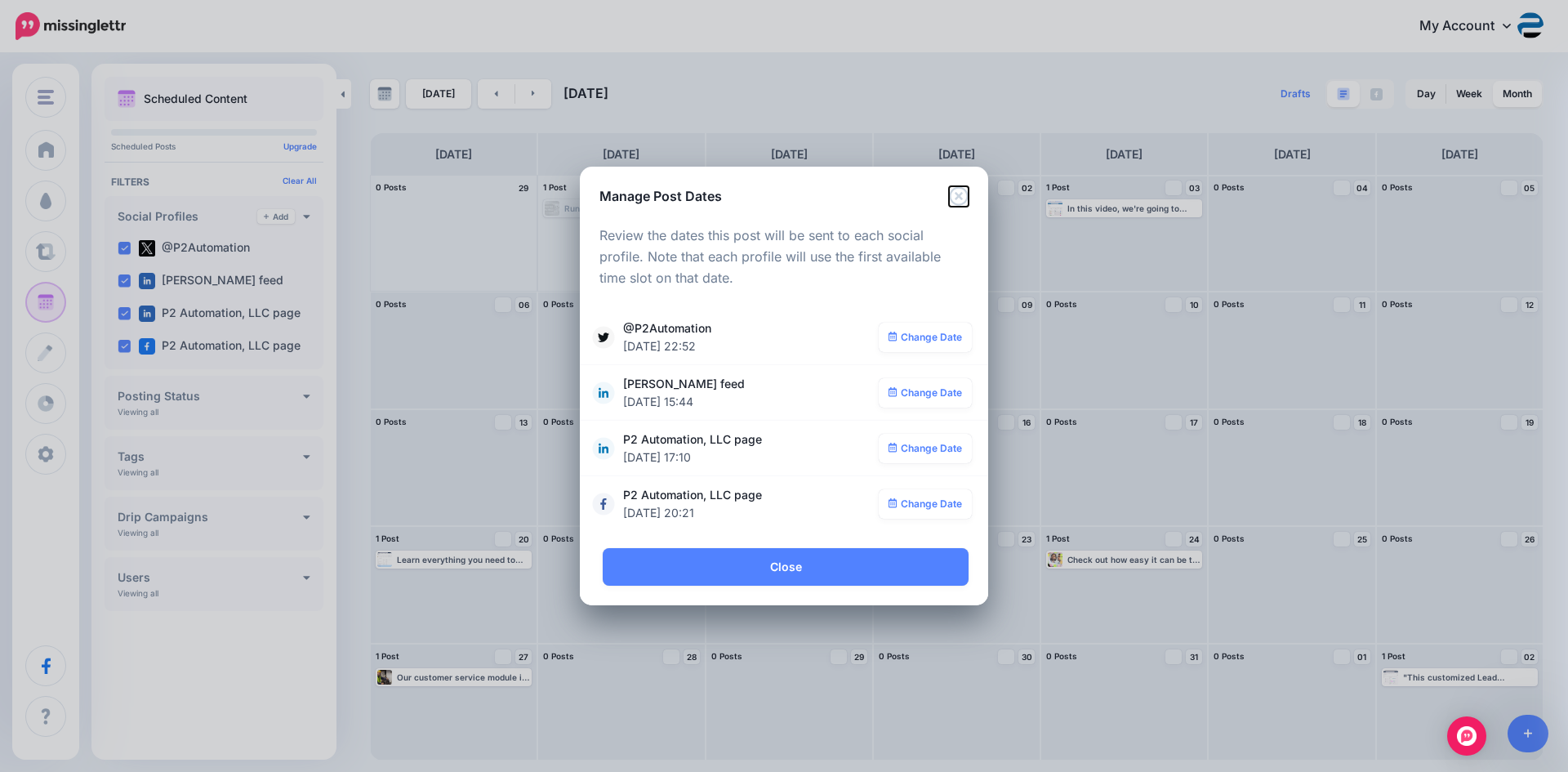
click at [958, 192] on icon "Close" at bounding box center [959, 196] width 20 height 20
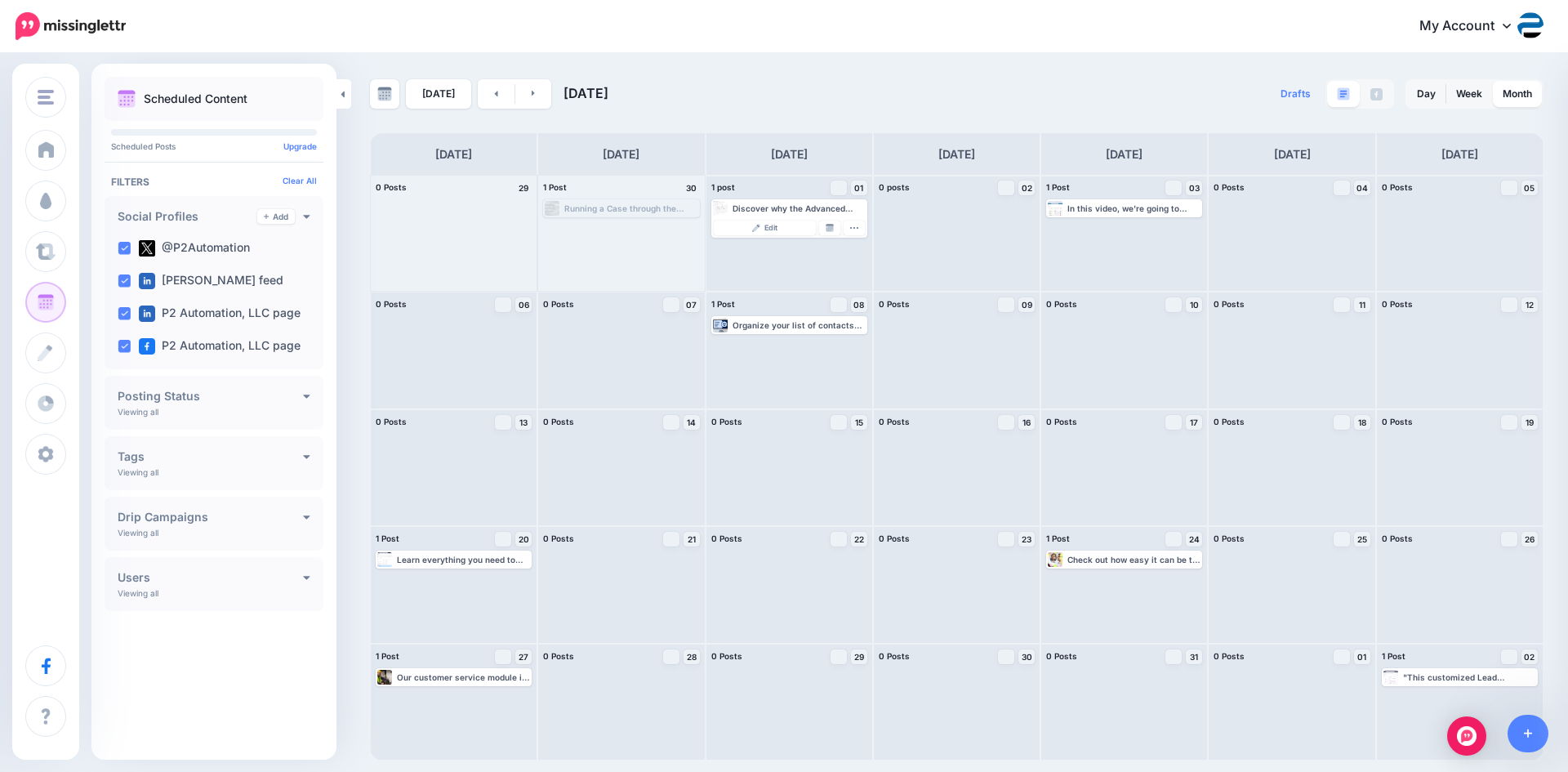
click at [890, 114] on div "[DATE] [DATE] Drafts 0 Day Week Month PRO TIP" at bounding box center [957, 420] width 1198 height 682
